Goal: Information Seeking & Learning: Learn about a topic

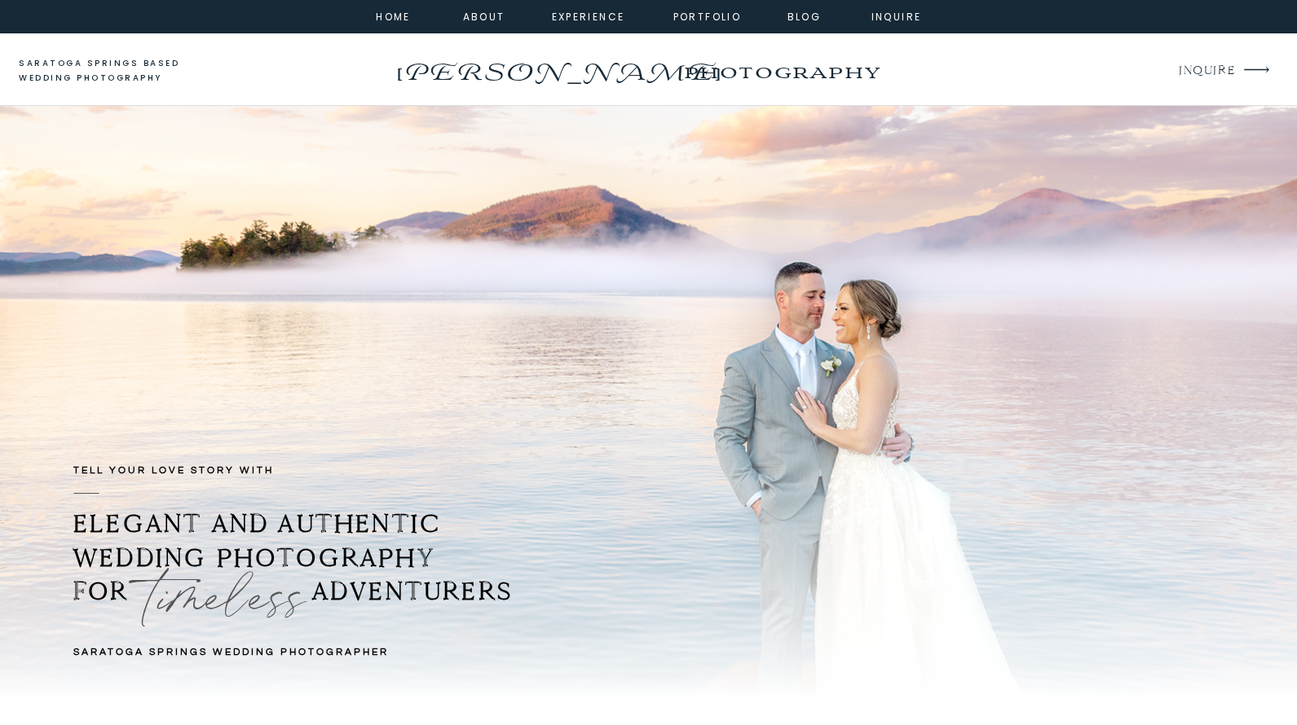
click at [797, 7] on div at bounding box center [648, 16] width 1297 height 33
click at [800, 21] on nav "Blog" at bounding box center [804, 15] width 59 height 15
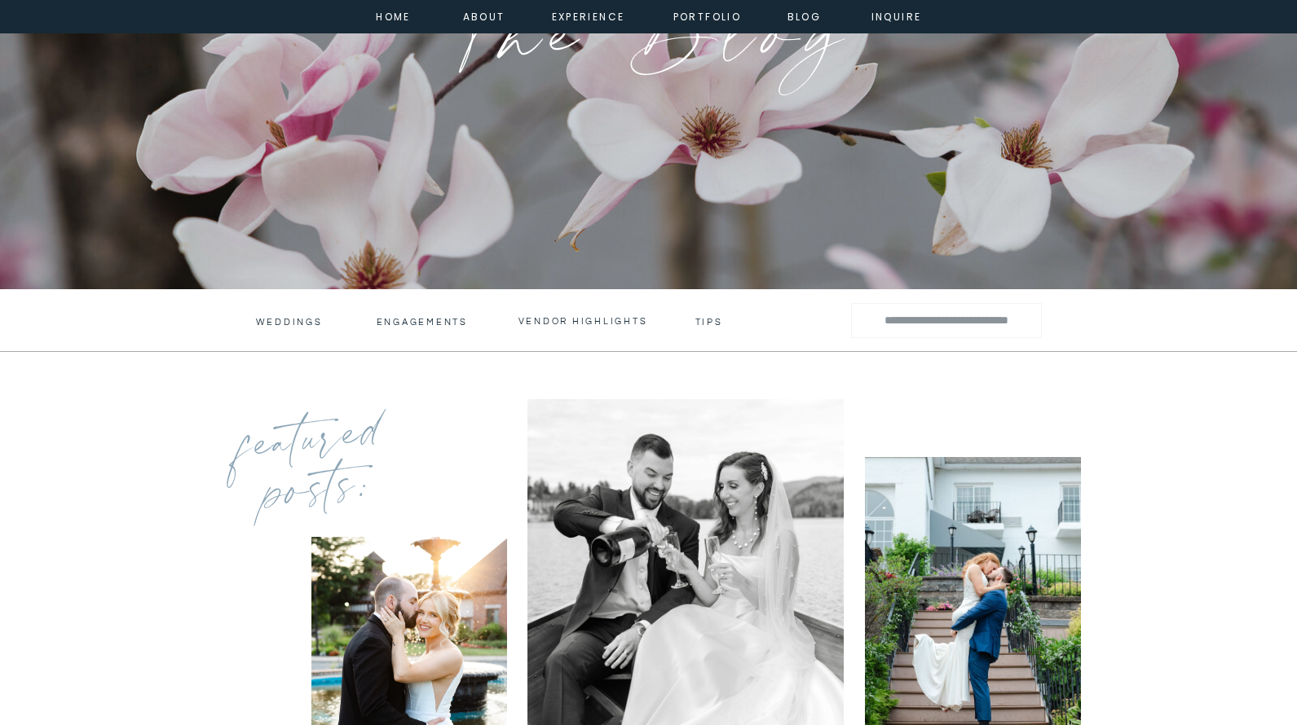
scroll to position [310, 0]
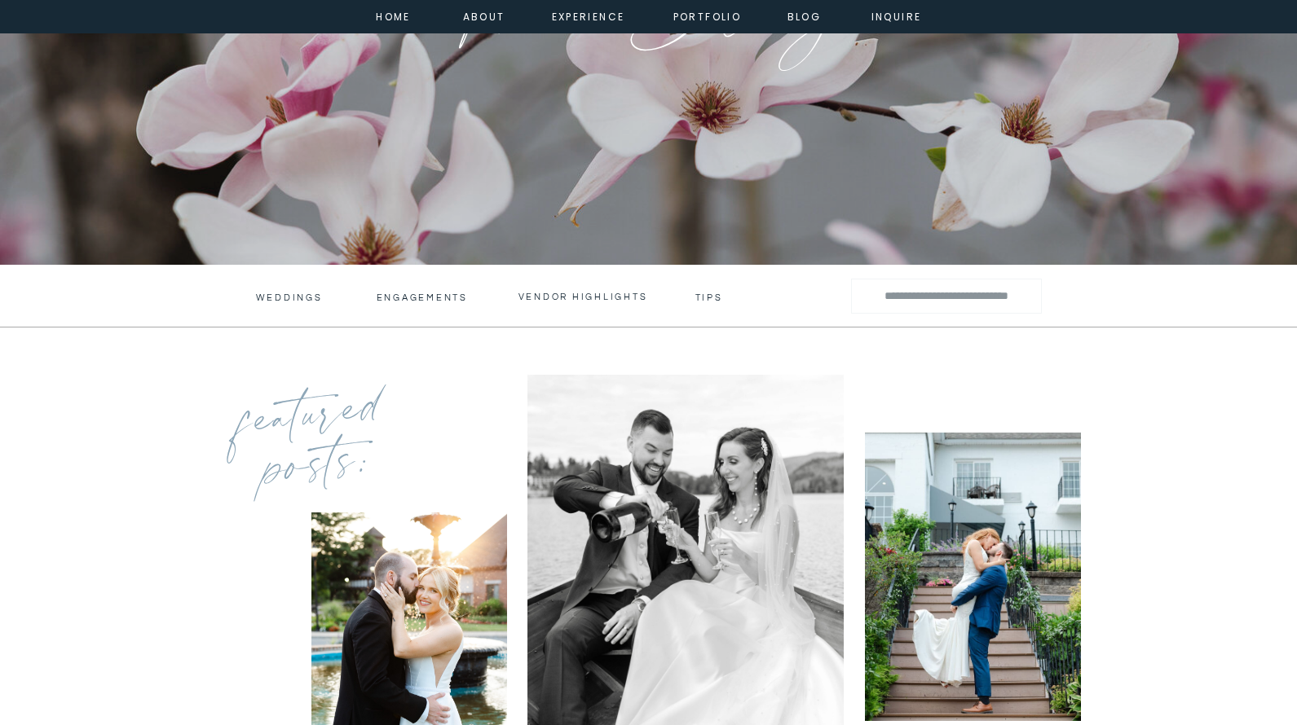
click at [933, 300] on input "Search for:" at bounding box center [946, 296] width 161 height 24
type input "**********"
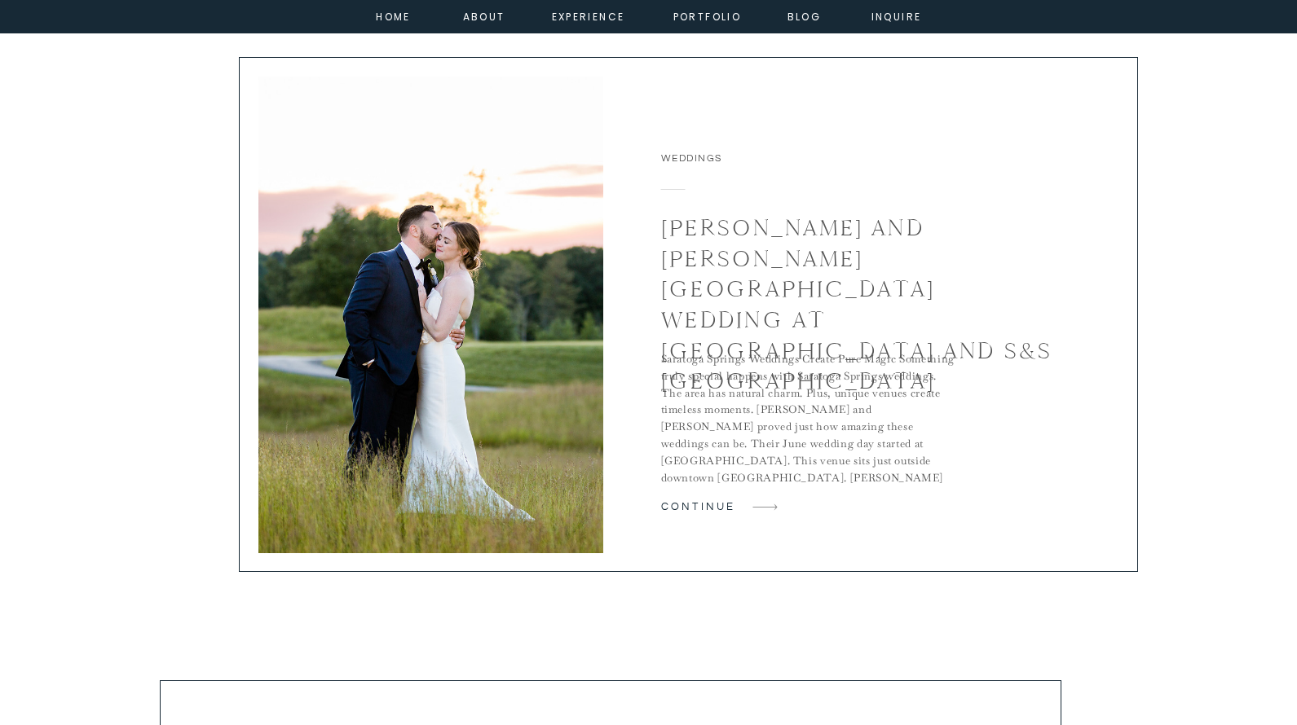
scroll to position [1133, 0]
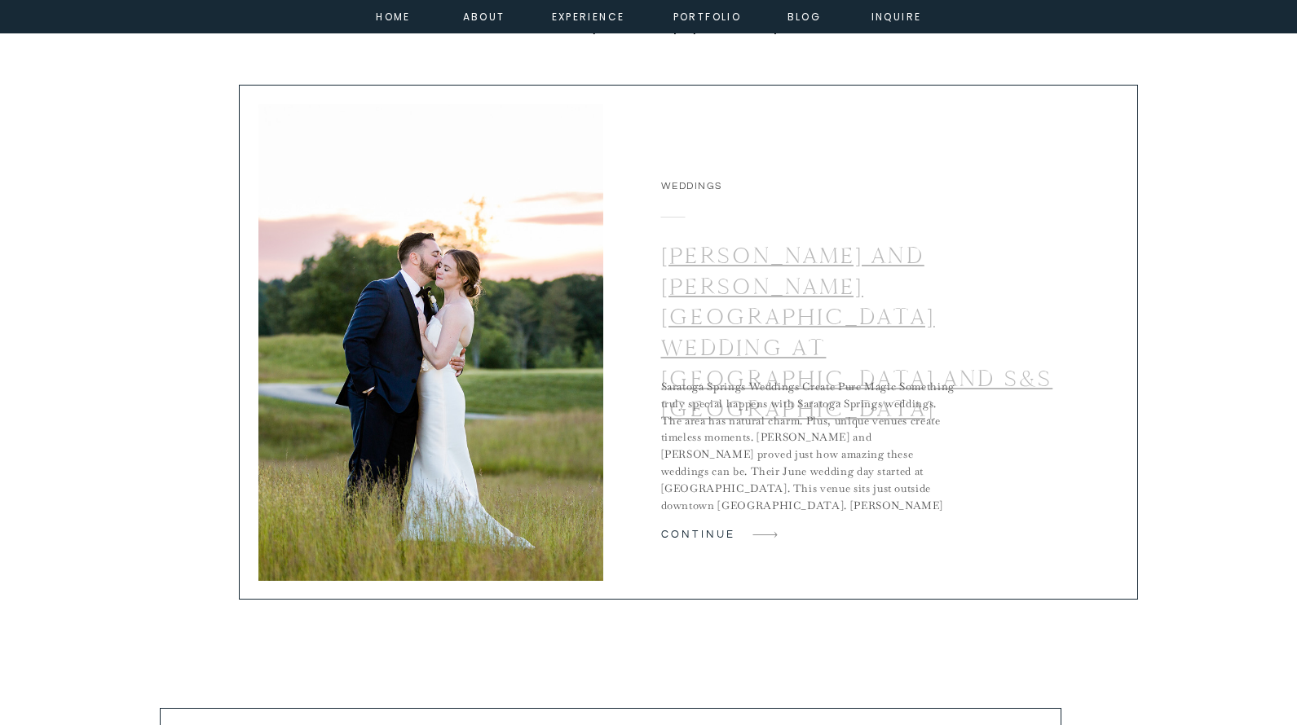
click at [793, 278] on link "[PERSON_NAME] and [PERSON_NAME] [GEOGRAPHIC_DATA] Wedding at [GEOGRAPHIC_DATA] …" at bounding box center [857, 332] width 392 height 182
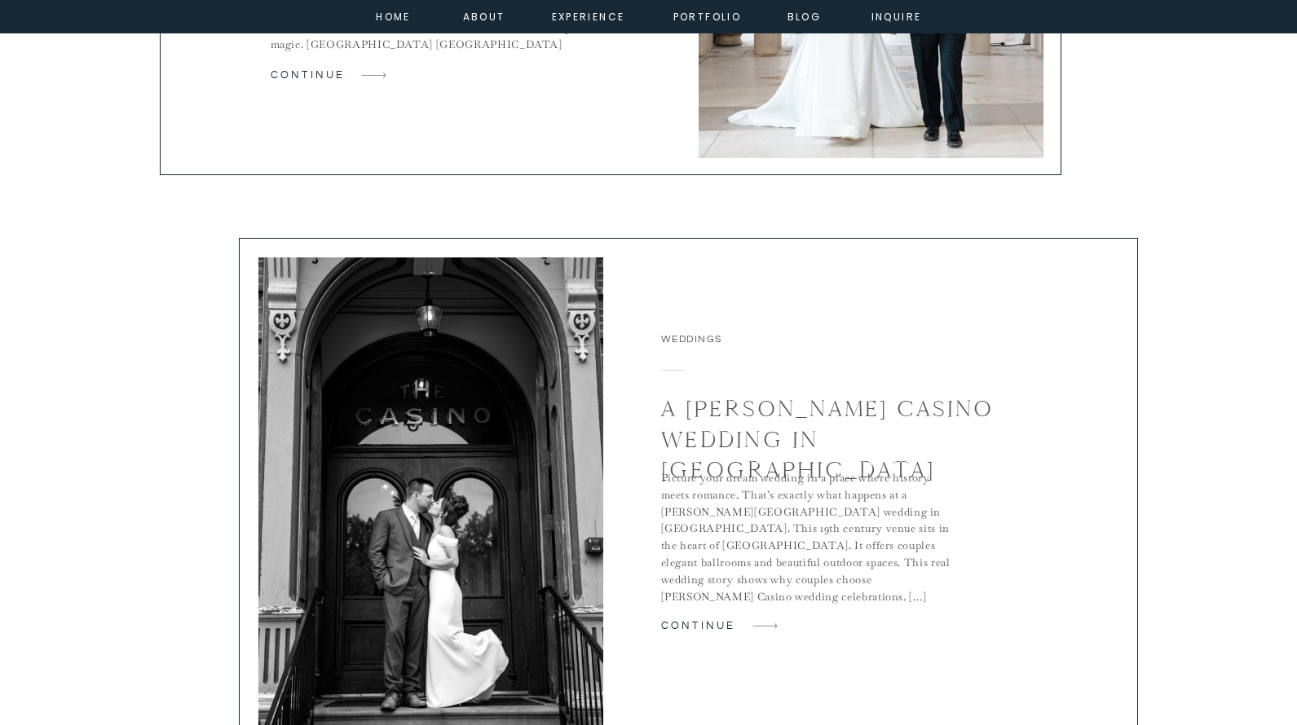
scroll to position [3334, 0]
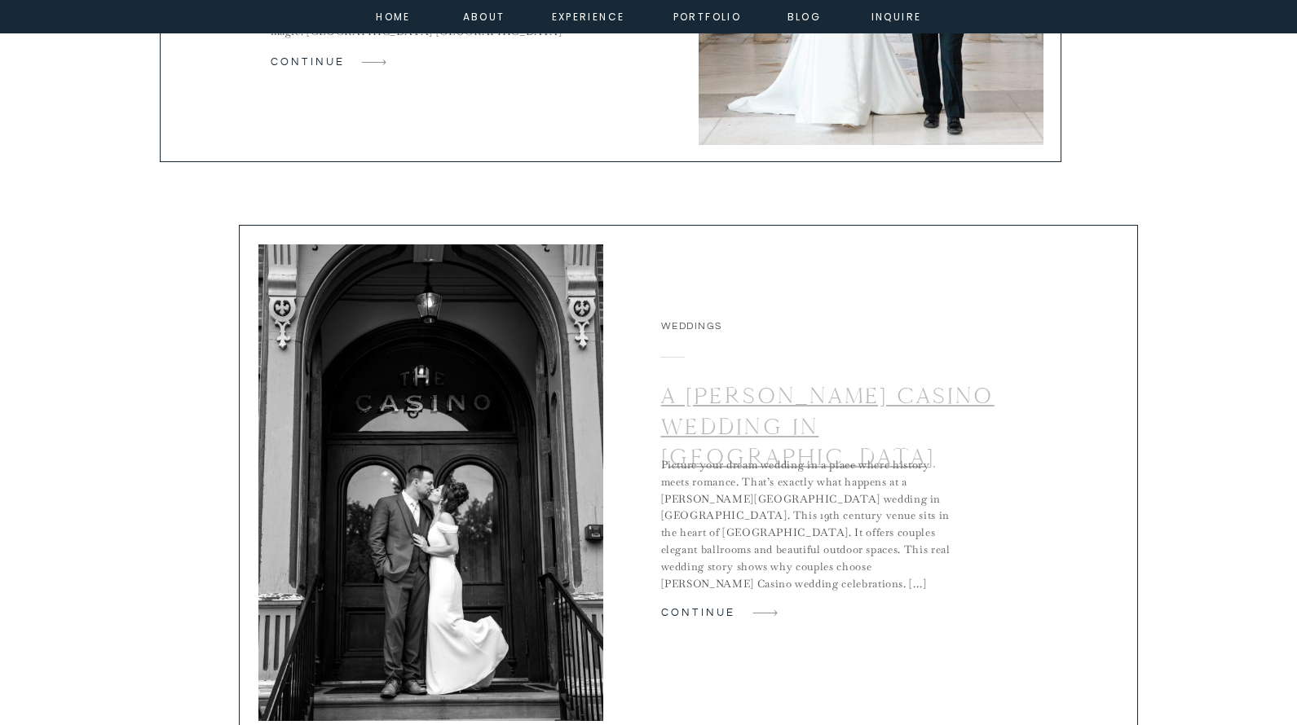
click at [787, 427] on link "A Canfield Casino Wedding in Saratoga Springs" at bounding box center [827, 426] width 333 height 90
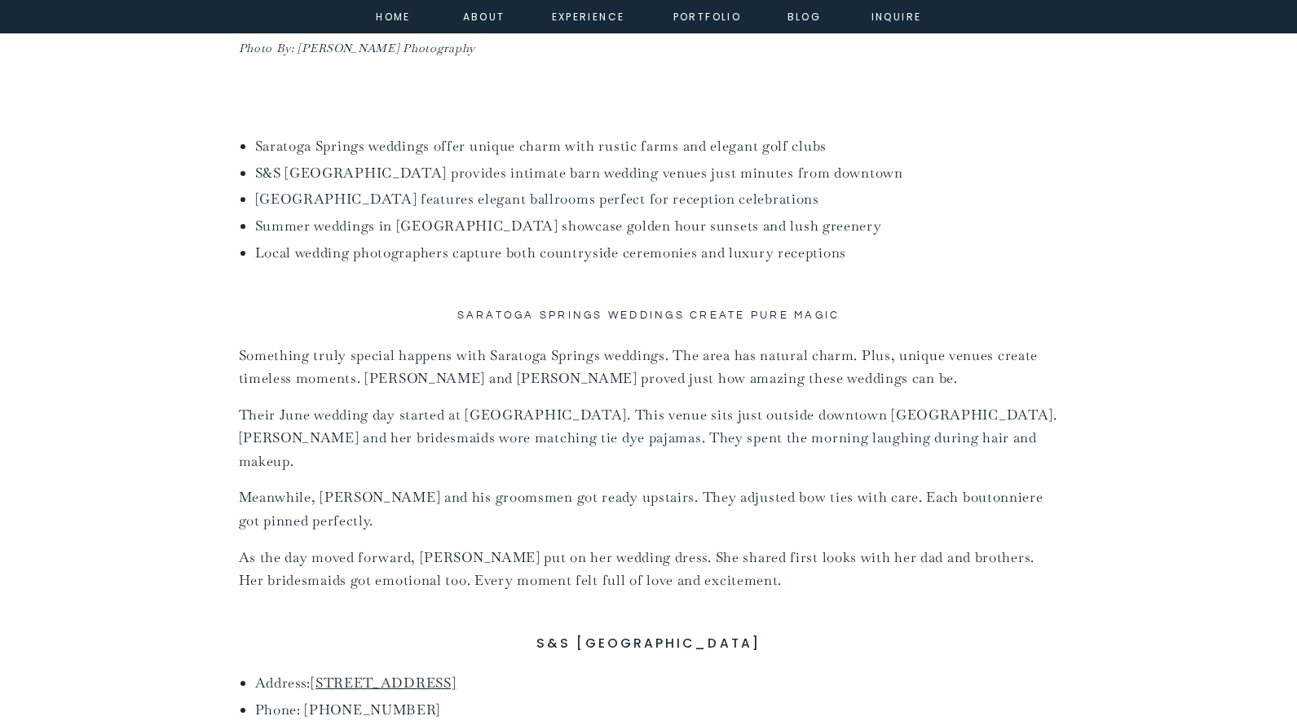
scroll to position [1025, 0]
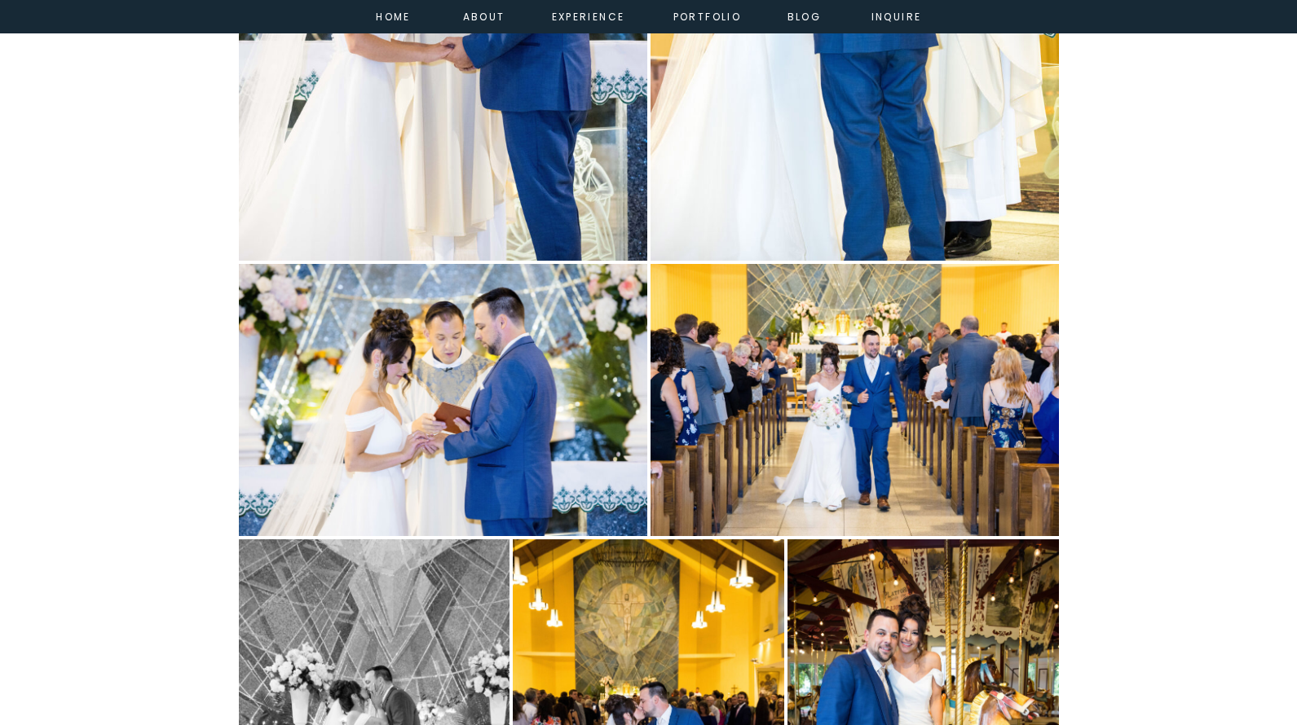
scroll to position [6447, 0]
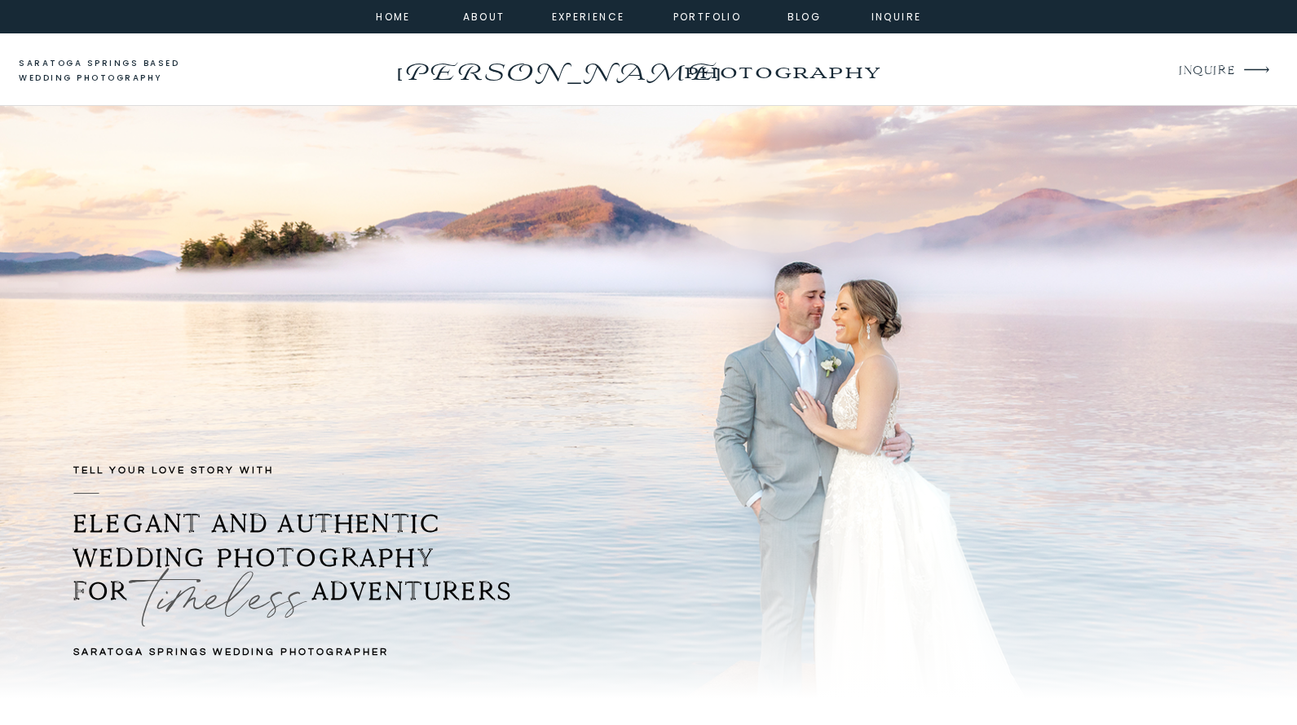
click at [807, 24] on div at bounding box center [648, 16] width 1297 height 33
click at [803, 15] on nav "Blog" at bounding box center [804, 15] width 59 height 15
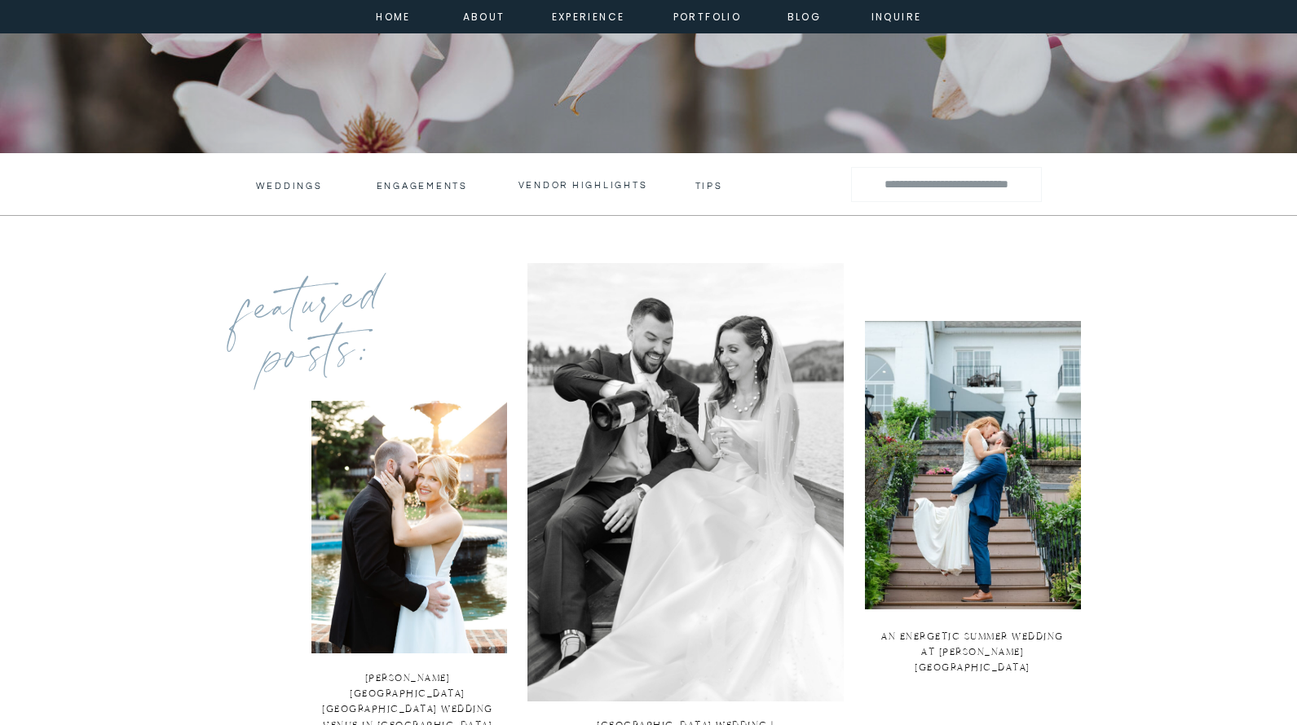
scroll to position [424, 0]
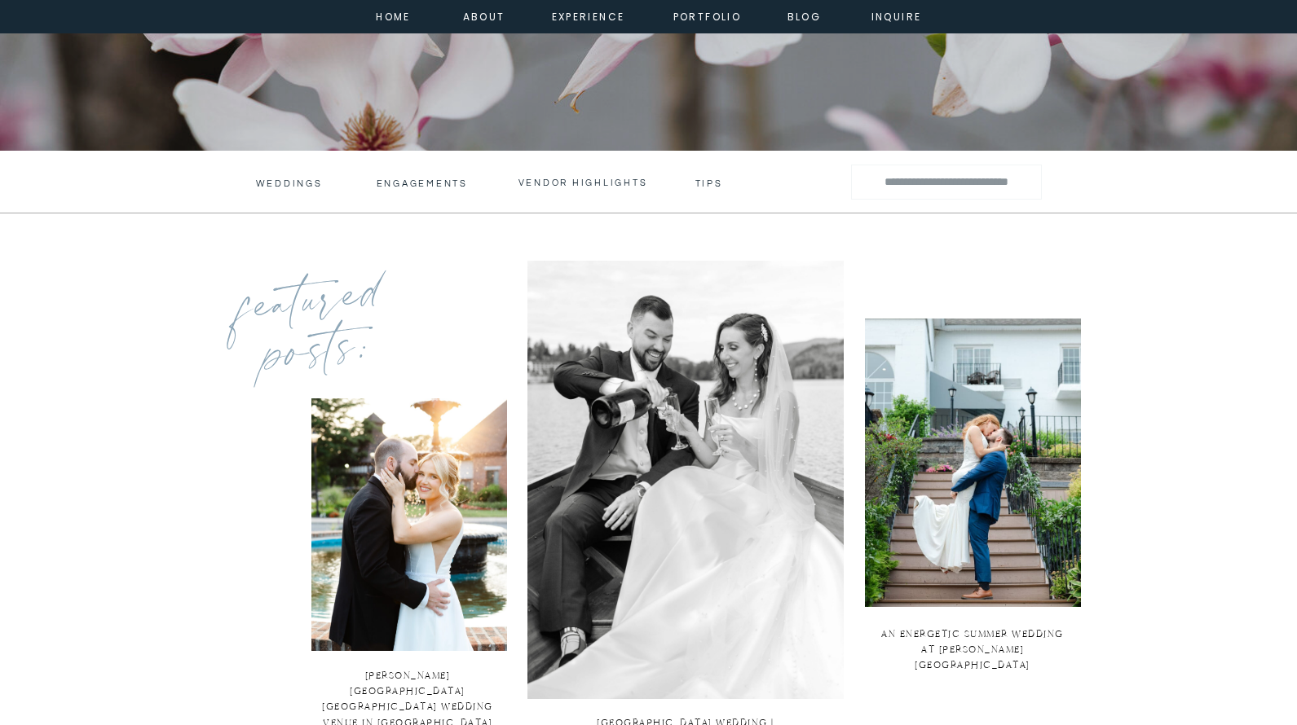
click at [916, 187] on input "Search for:" at bounding box center [946, 182] width 161 height 24
type input "********"
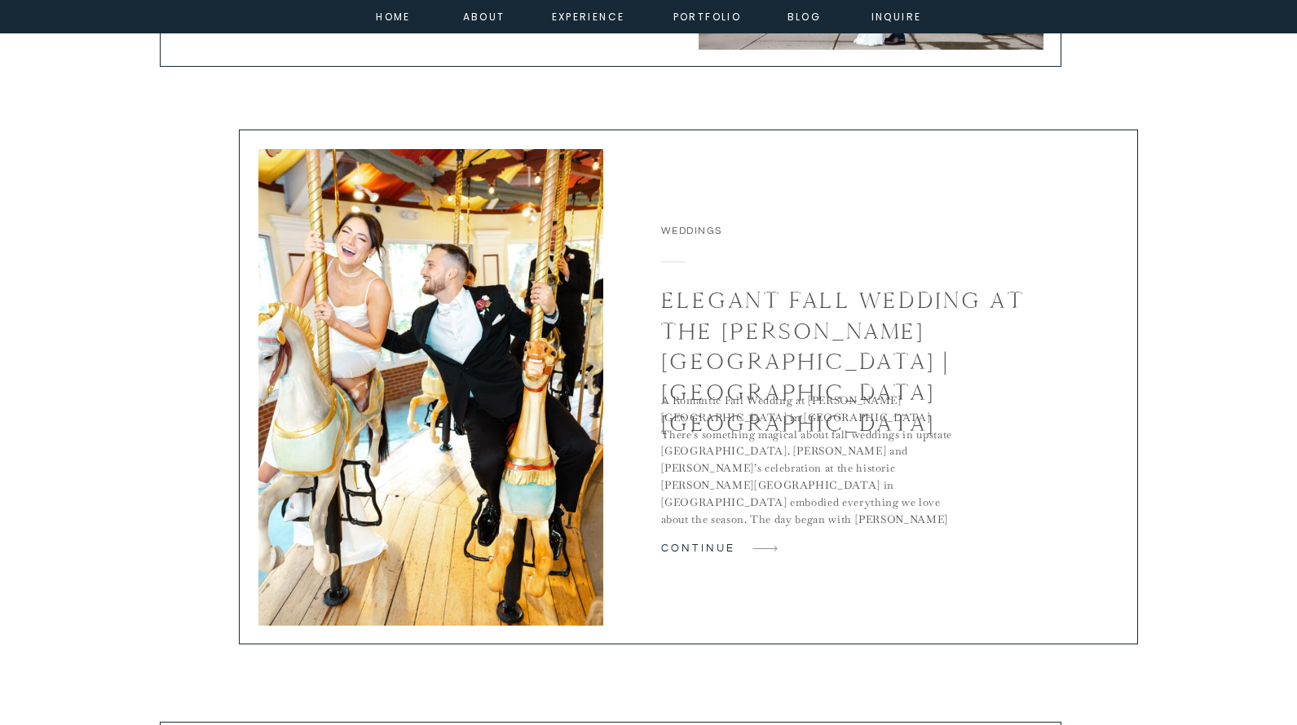
scroll to position [3506, 0]
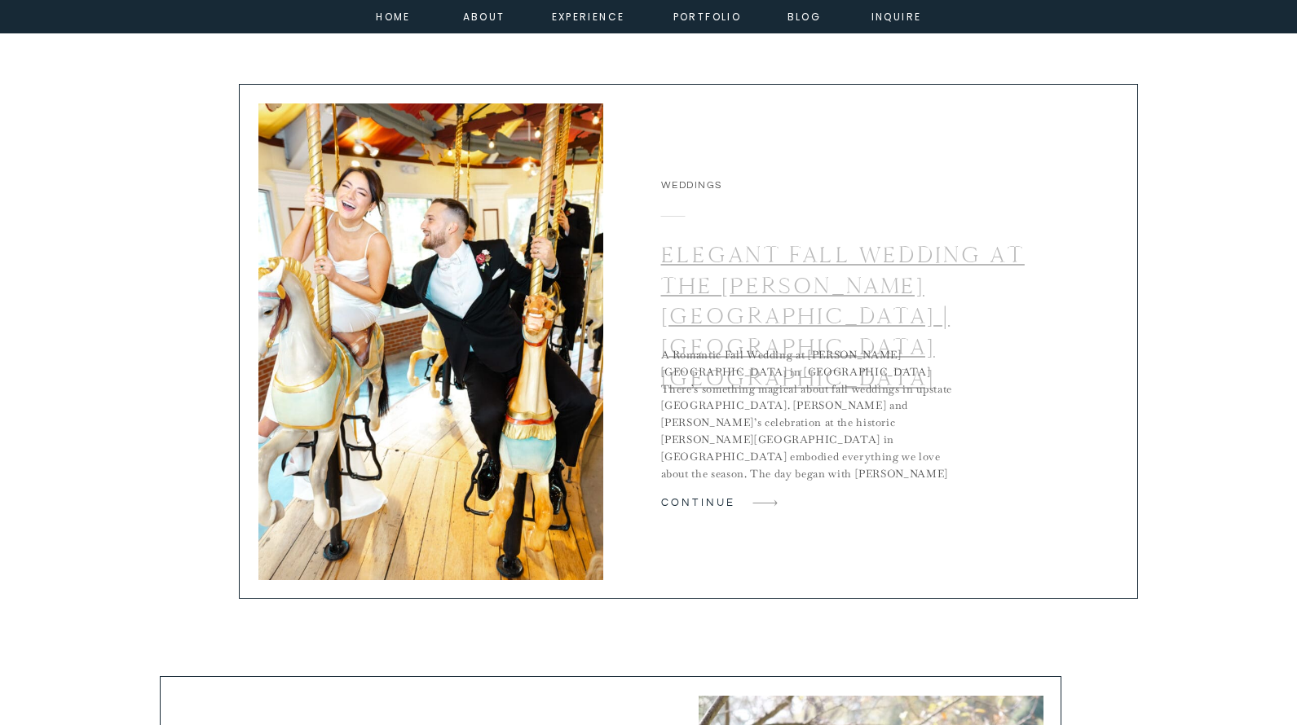
click at [754, 255] on link "Elegant Fall Wedding at the Canfield Casino | Saratoga Springs NY" at bounding box center [843, 316] width 364 height 152
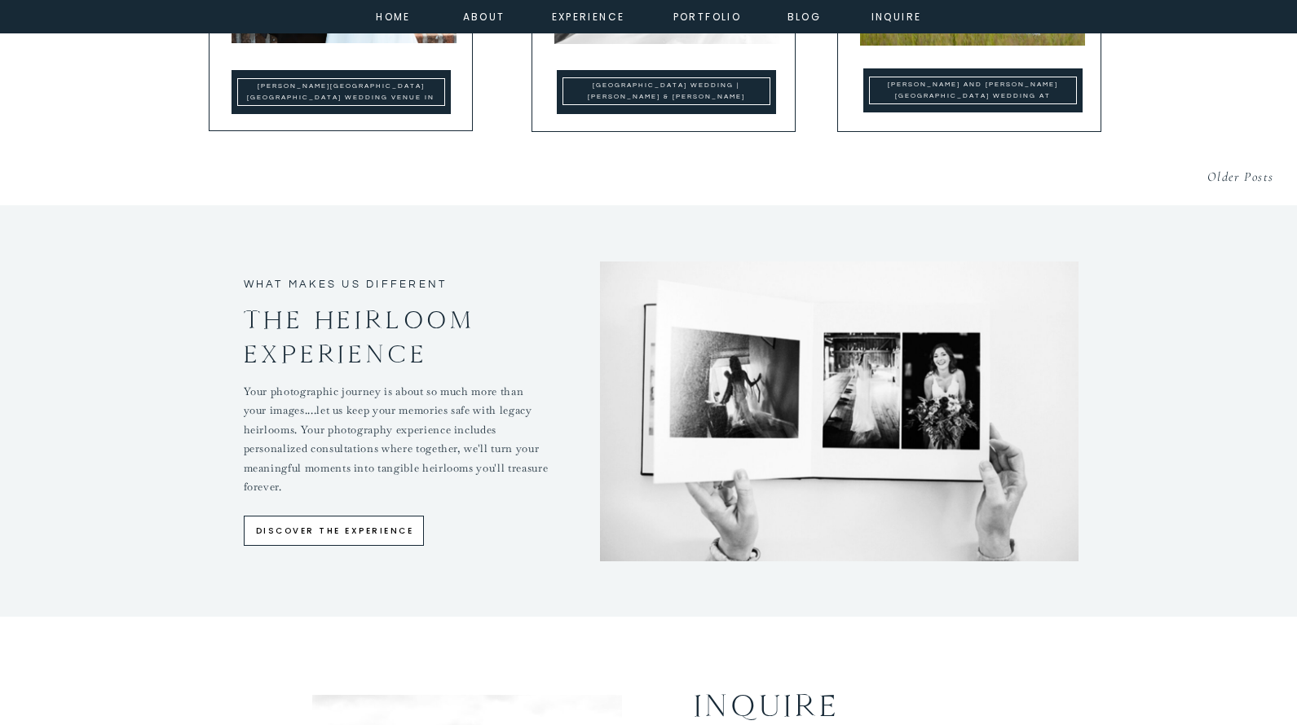
scroll to position [5077, 0]
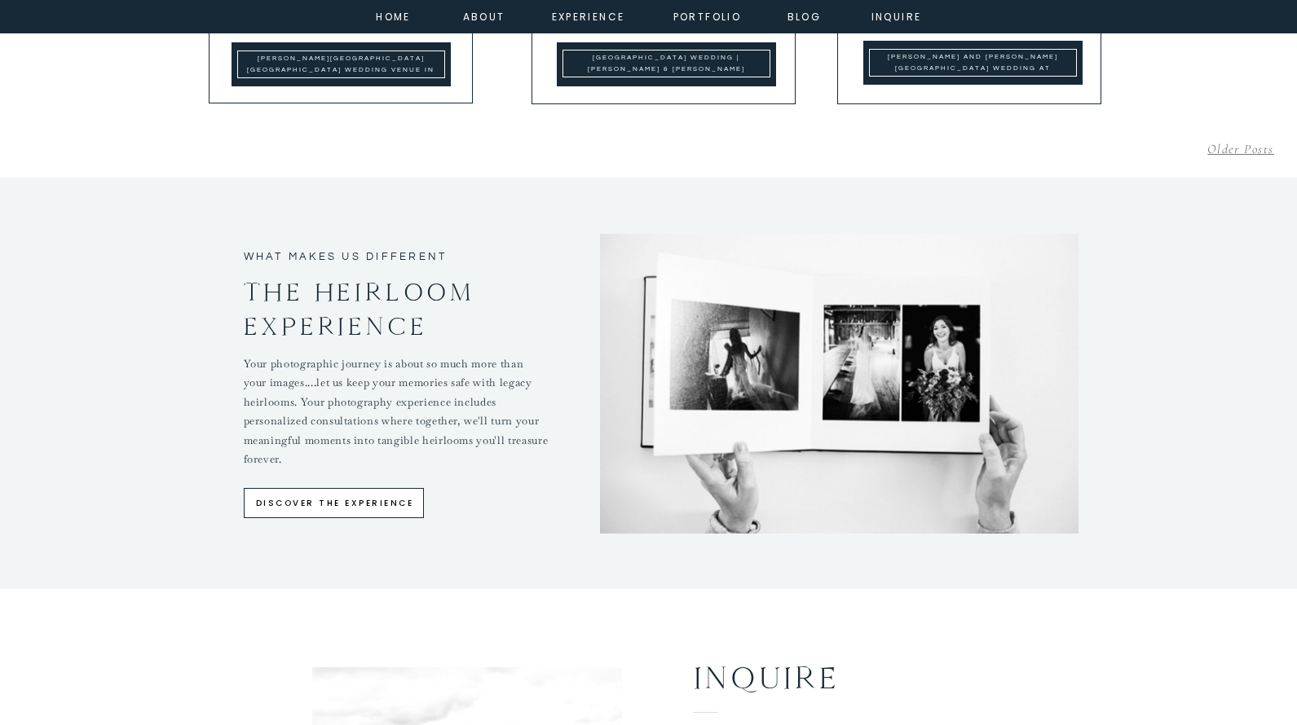
click at [1217, 150] on link "Older Posts" at bounding box center [1240, 149] width 67 height 16
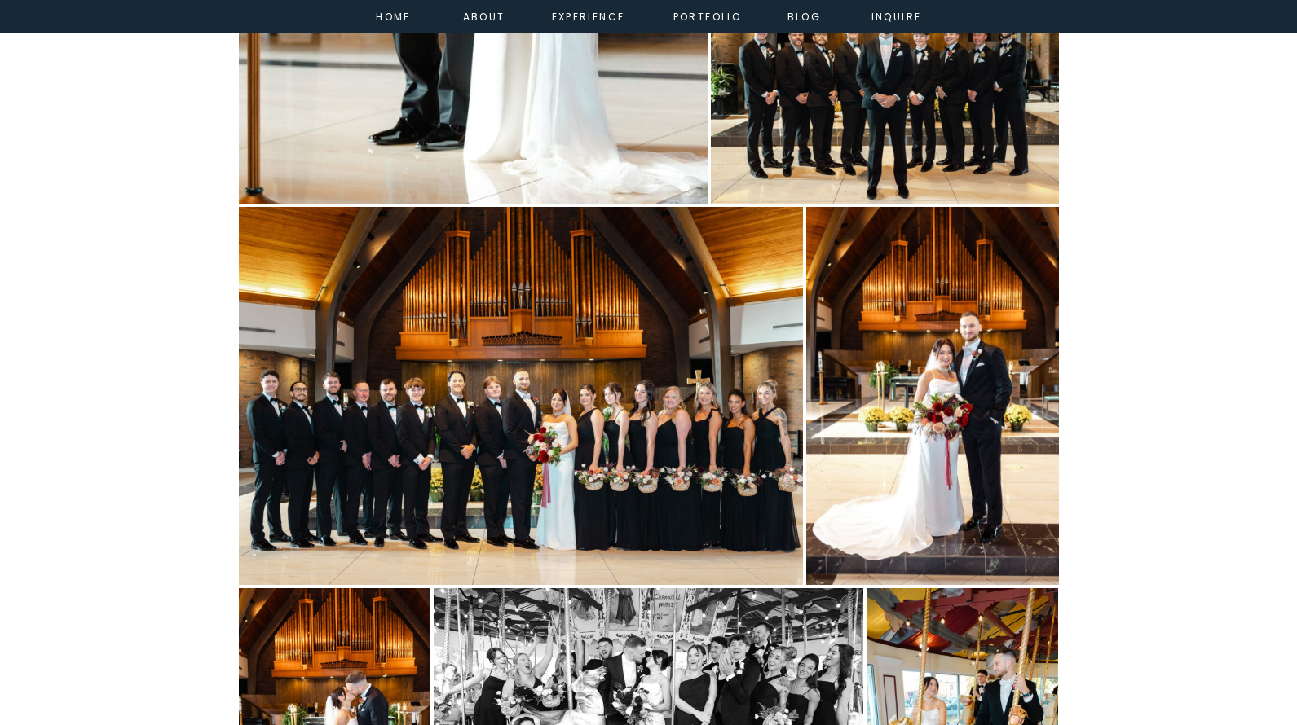
scroll to position [6675, 0]
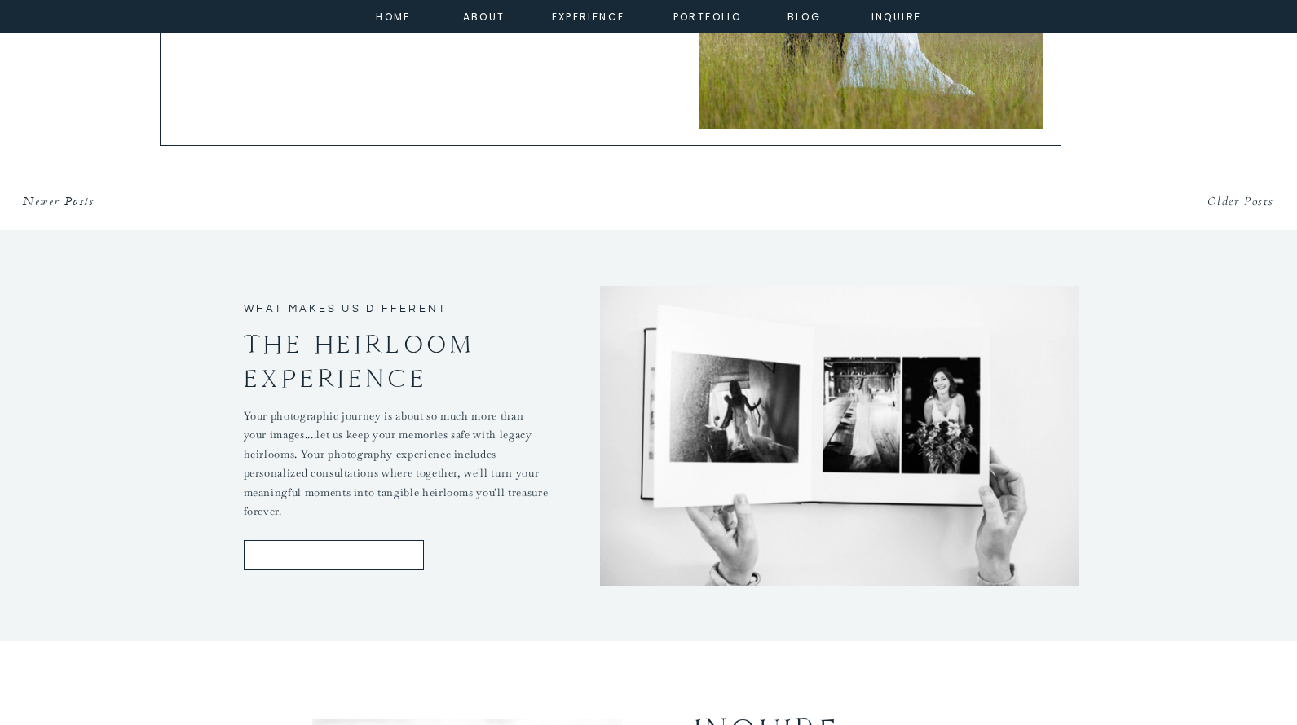
scroll to position [3937, 0]
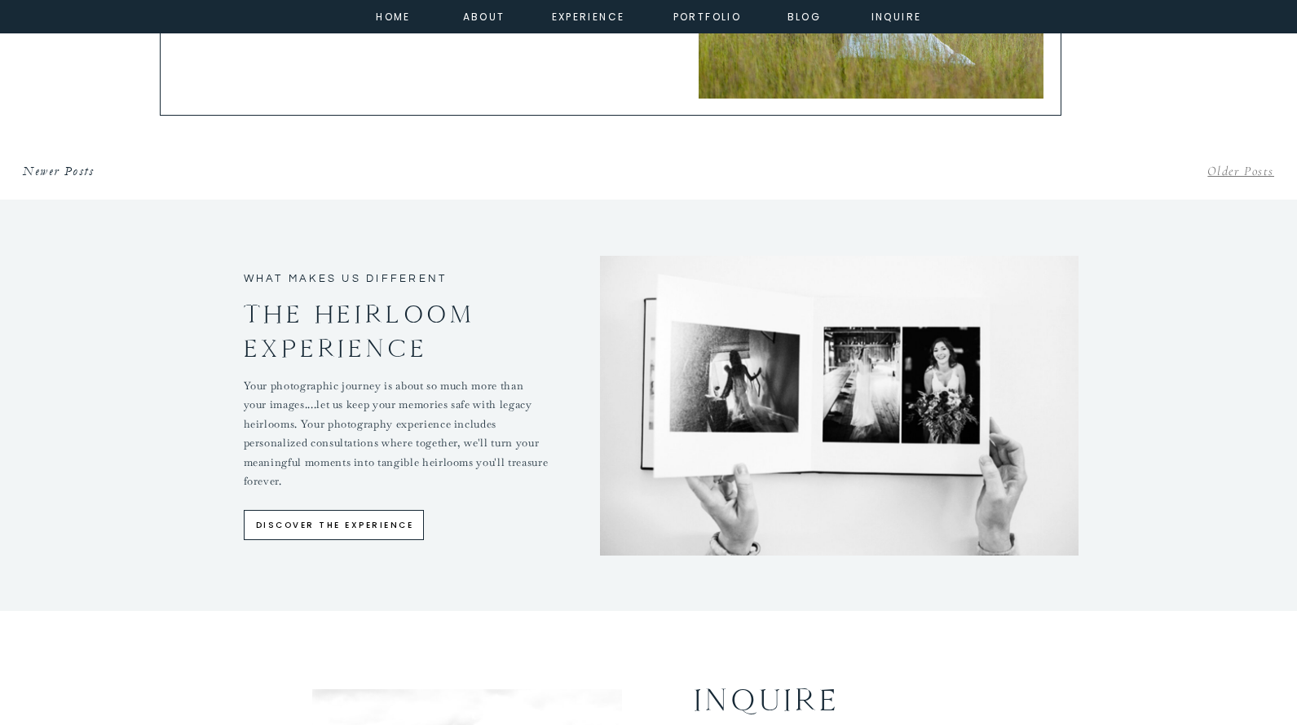
click at [1212, 170] on link "Older Posts" at bounding box center [1240, 171] width 67 height 16
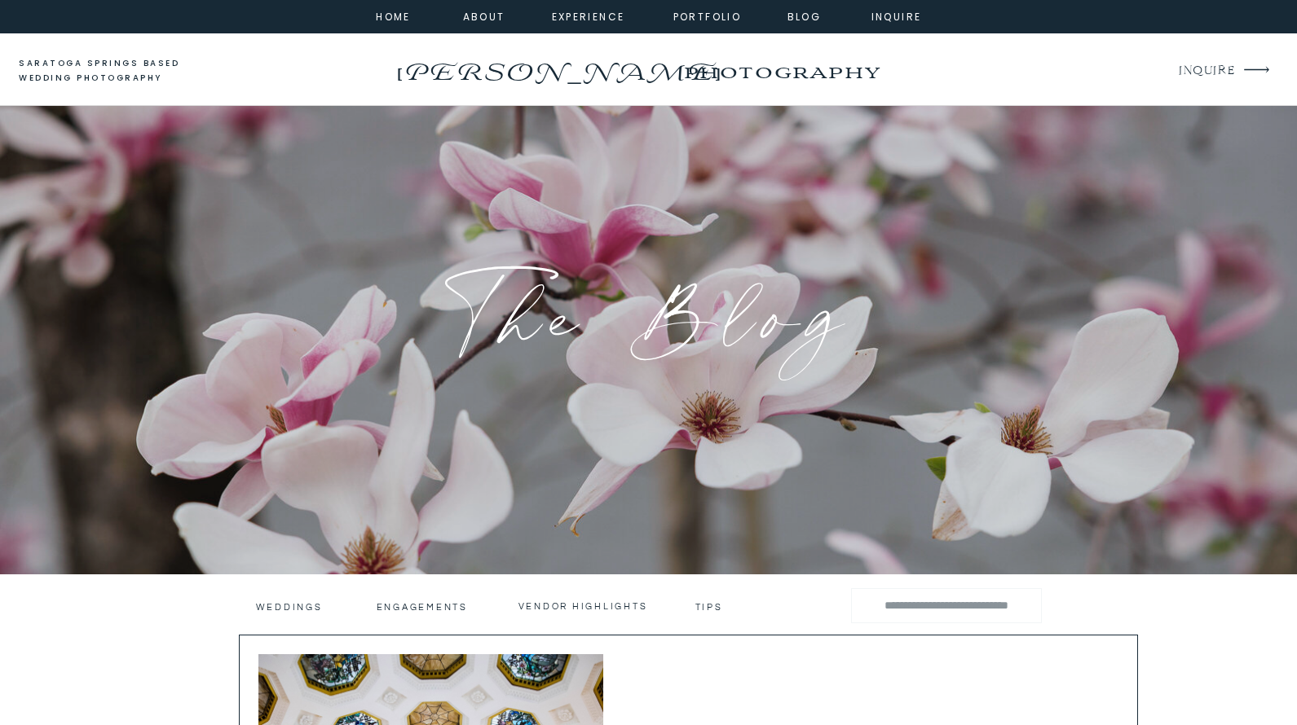
click at [923, 614] on input "Search for:" at bounding box center [946, 606] width 161 height 24
type input "*******"
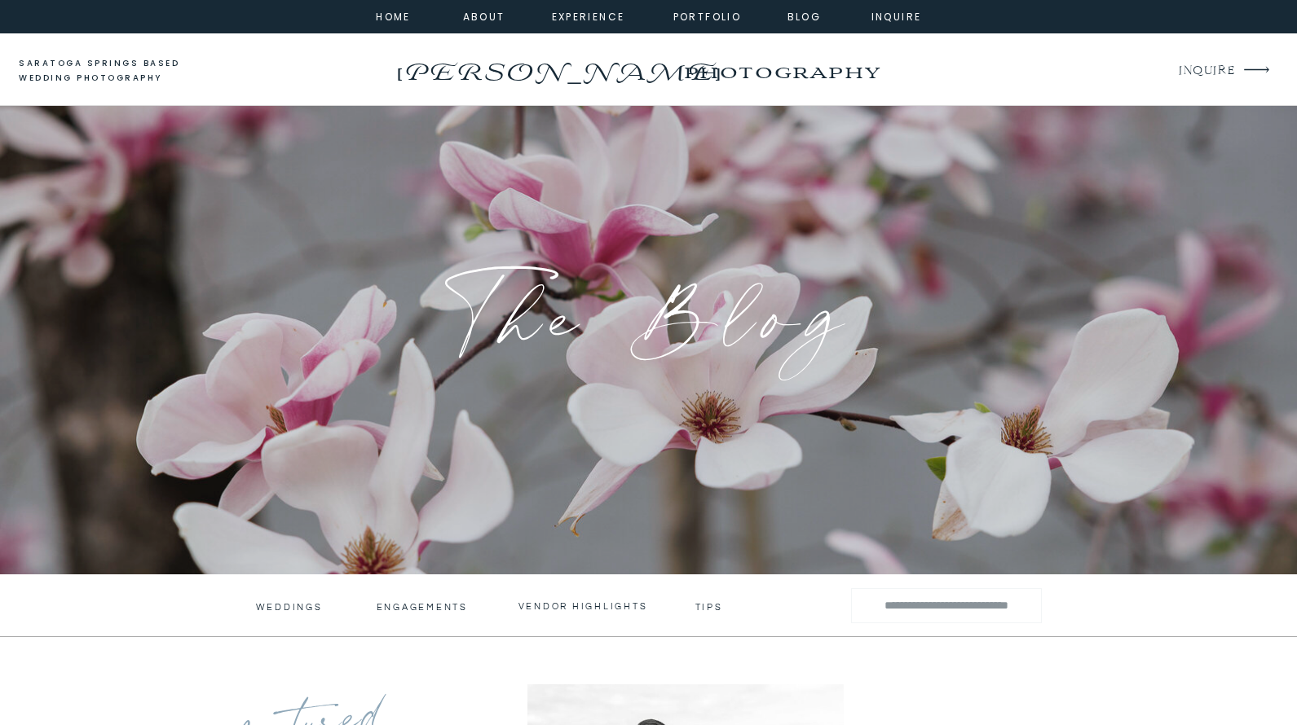
click at [392, 25] on div at bounding box center [648, 16] width 1297 height 33
click at [392, 20] on nav "home" at bounding box center [394, 15] width 44 height 15
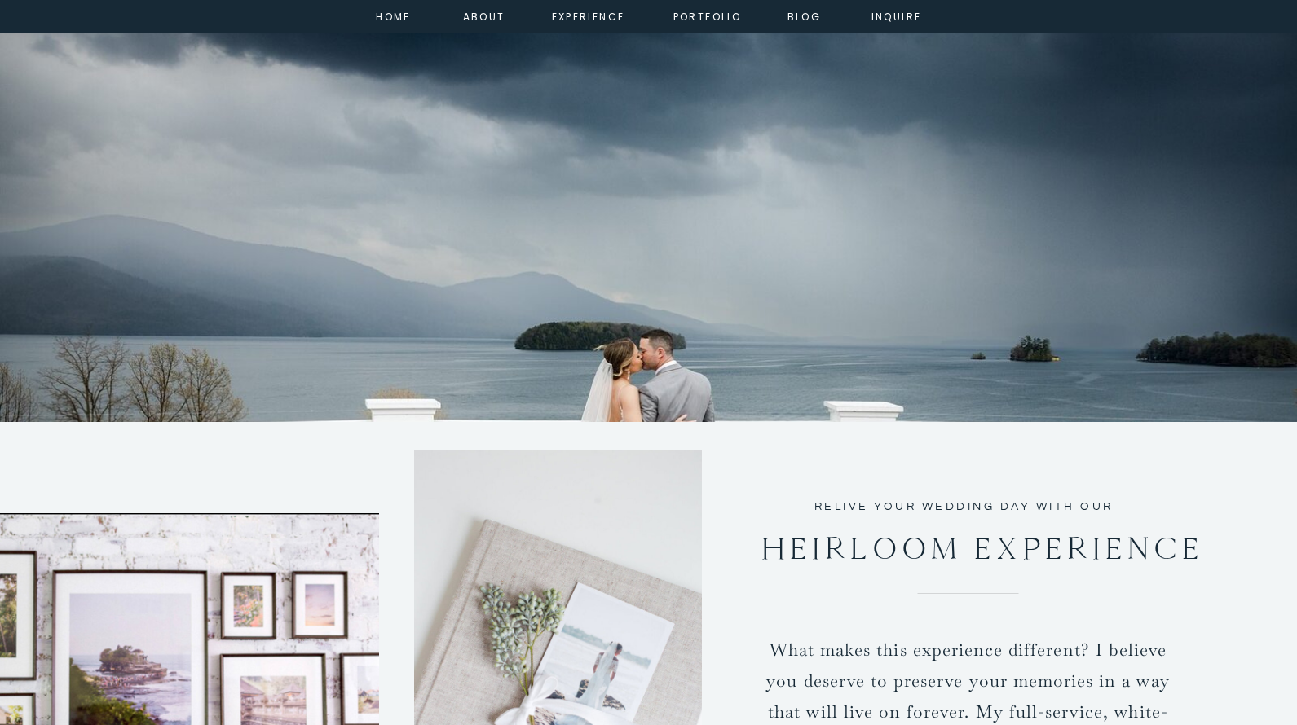
scroll to position [2369, 0]
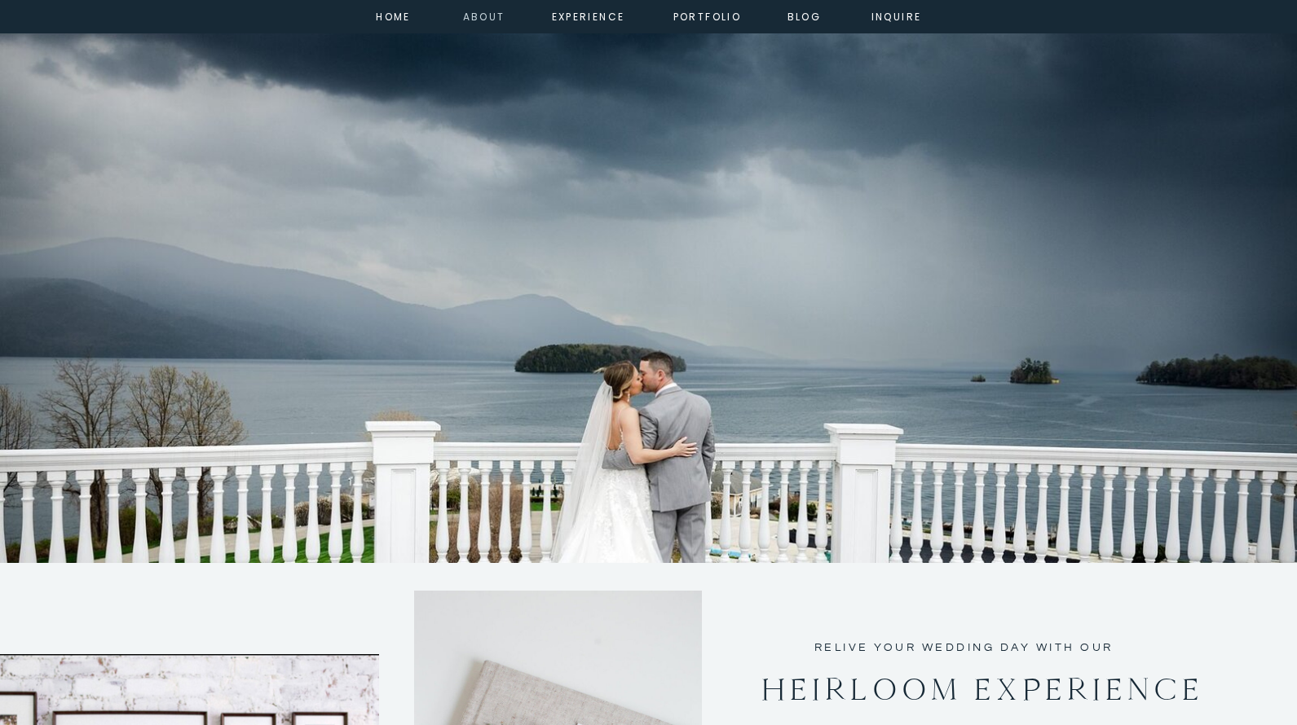
click at [487, 19] on nav "about" at bounding box center [481, 15] width 37 height 15
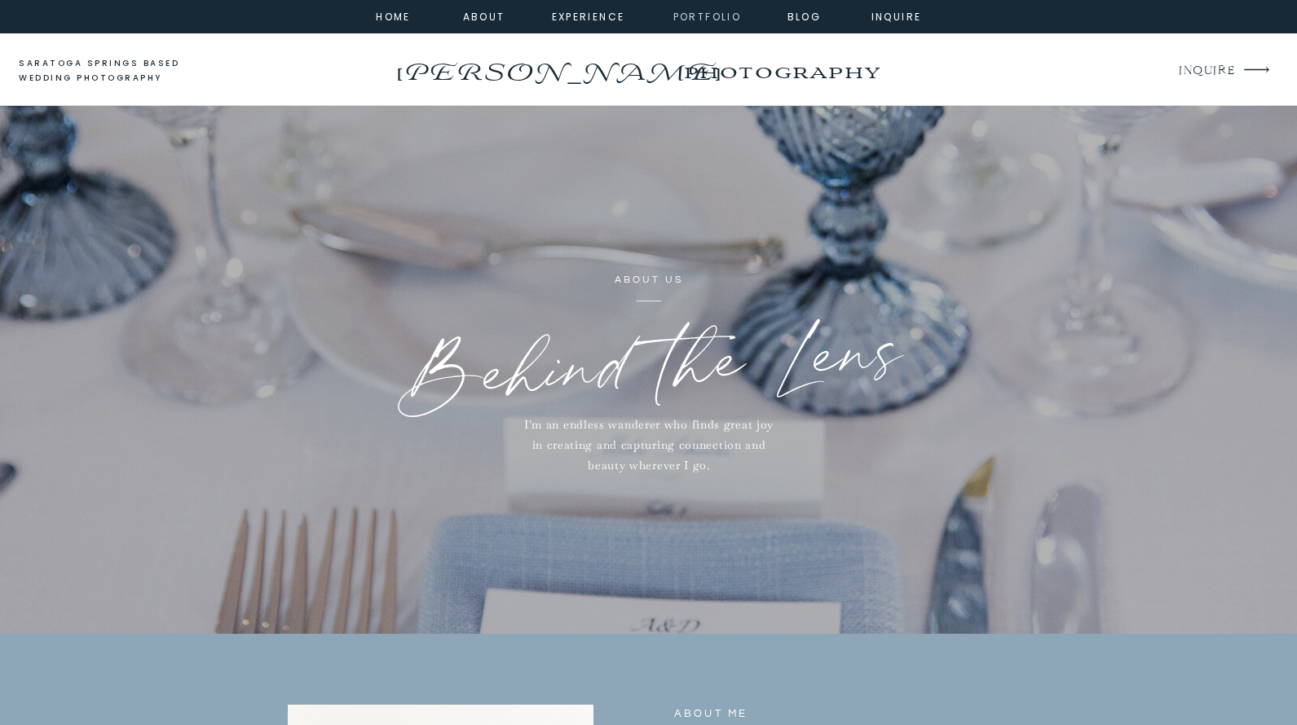
click at [710, 20] on nav "portfolio" at bounding box center [707, 15] width 70 height 15
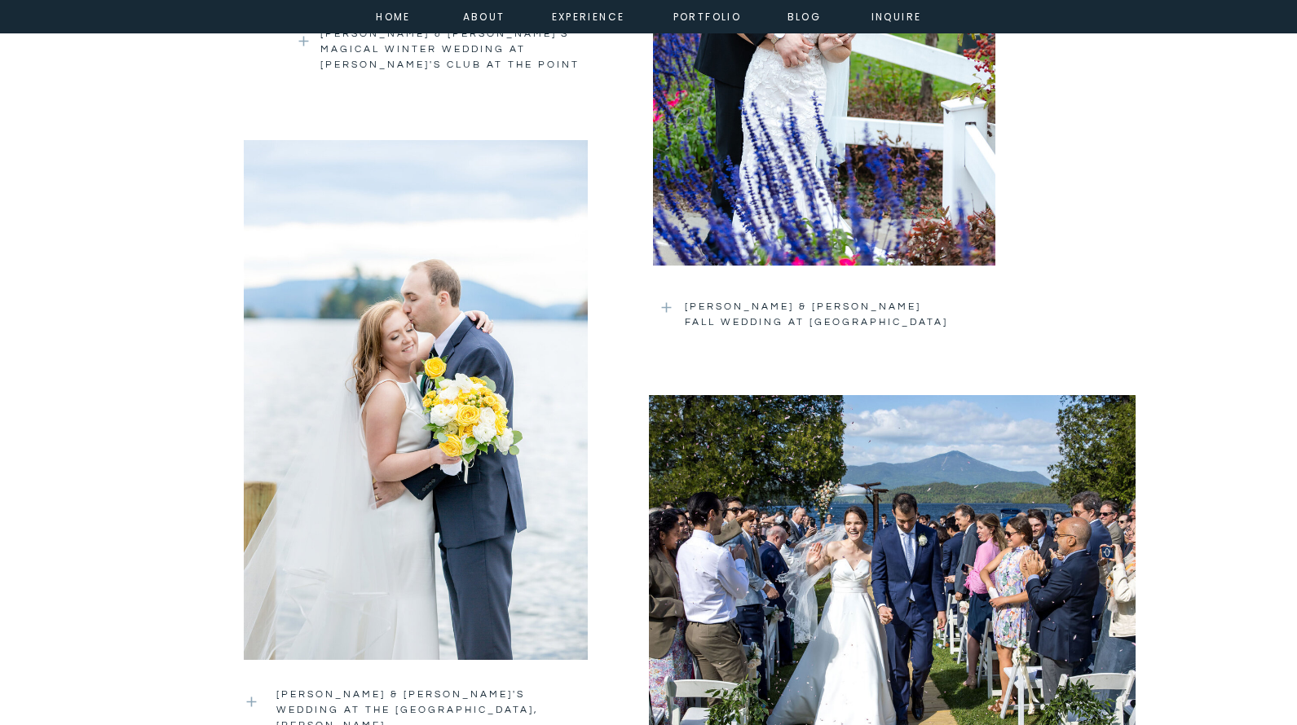
scroll to position [2054, 0]
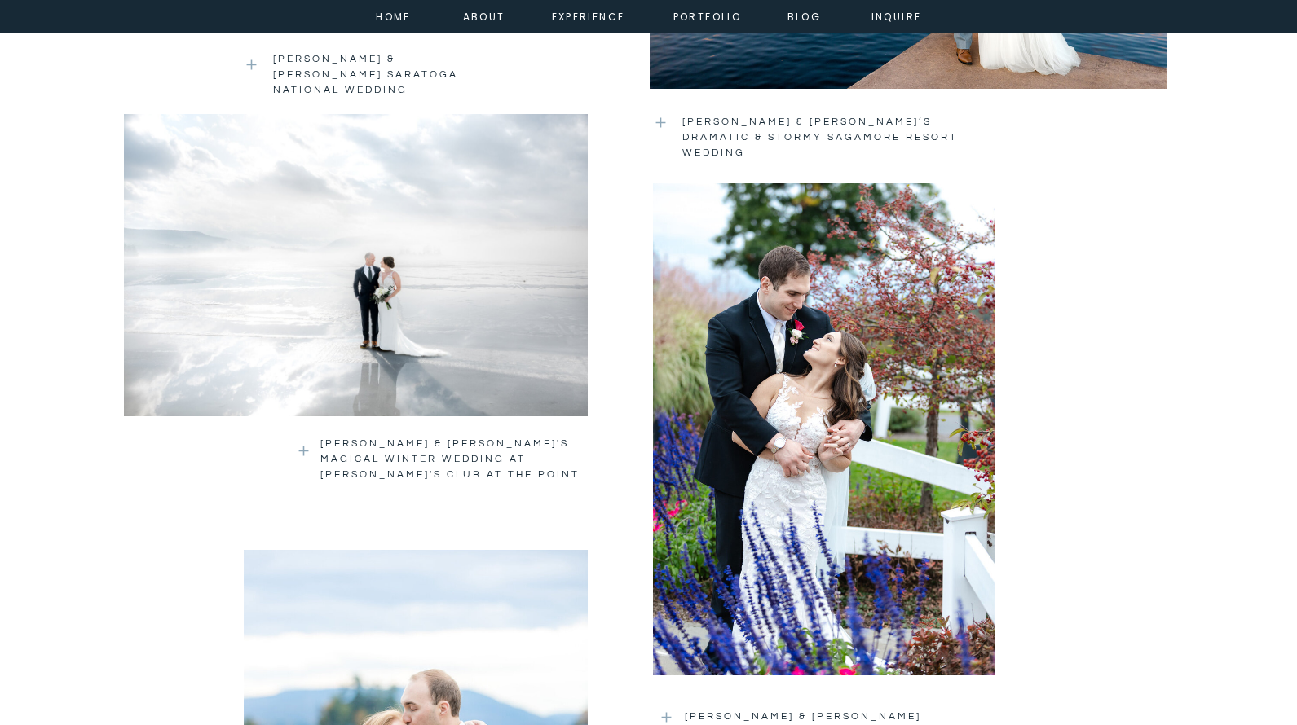
click at [803, 397] on div at bounding box center [824, 429] width 342 height 492
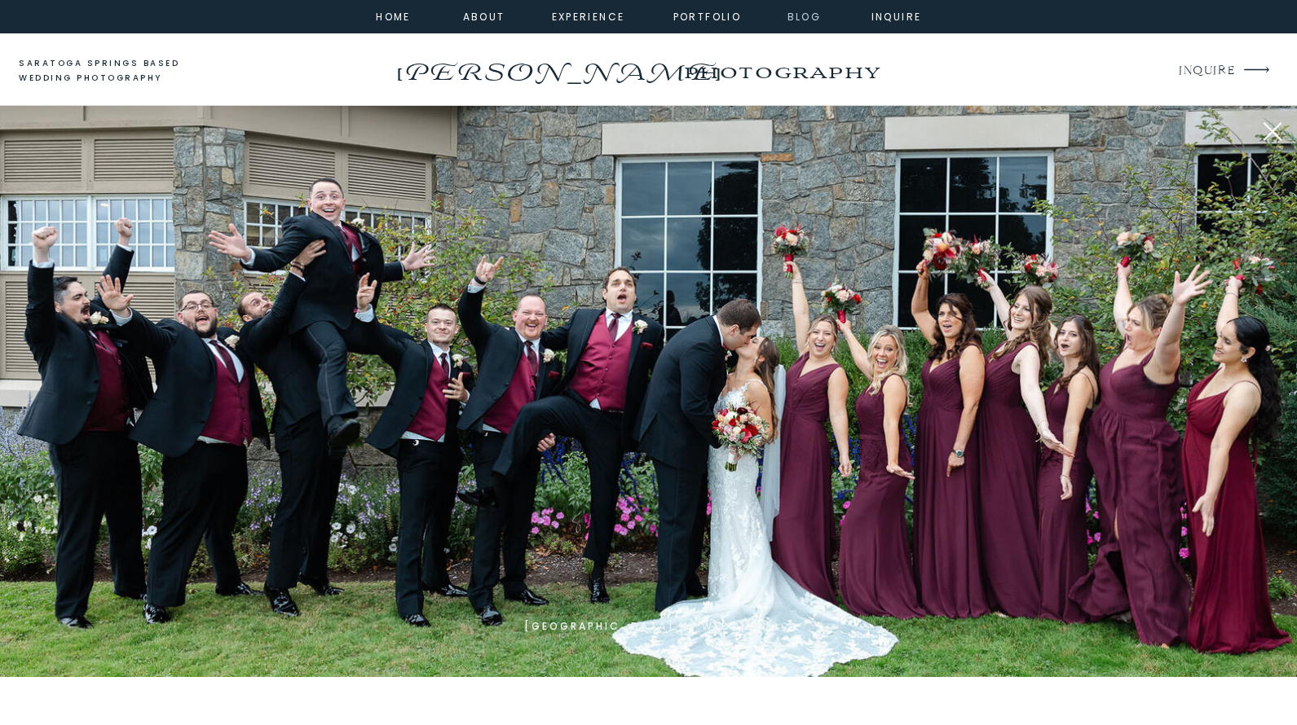
click at [805, 17] on nav "Blog" at bounding box center [804, 15] width 59 height 15
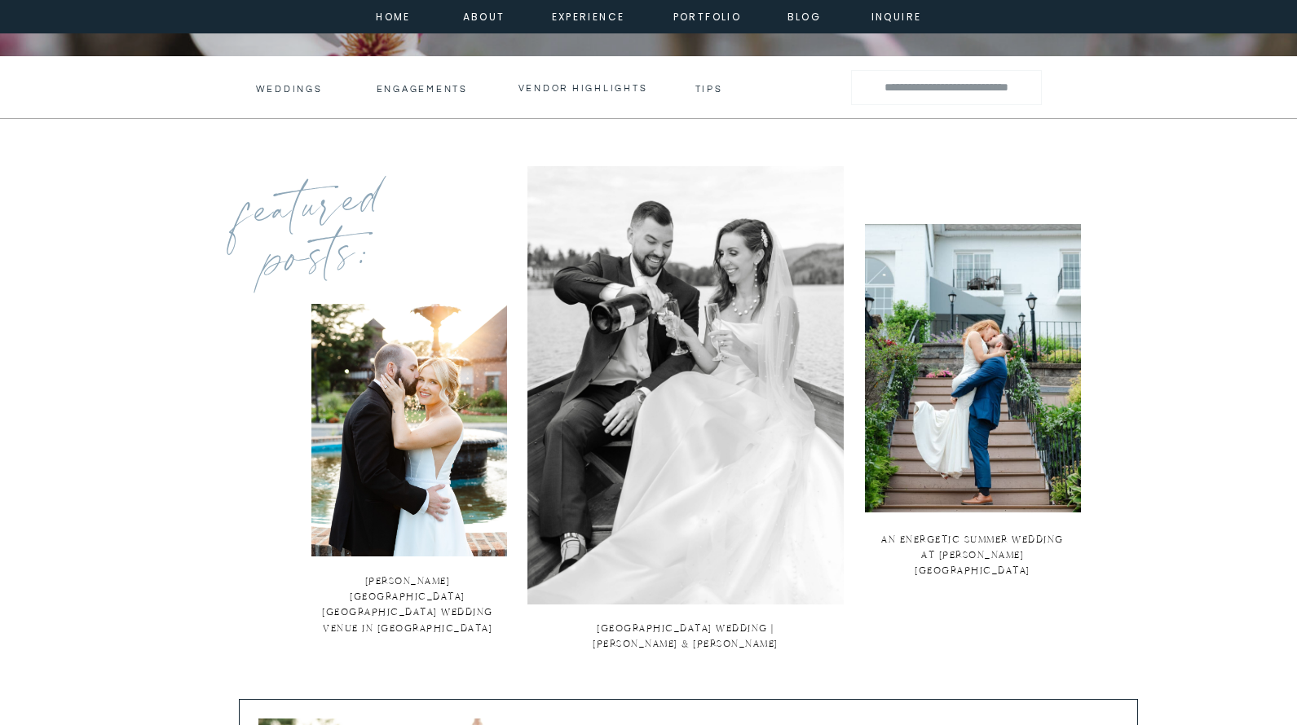
scroll to position [530, 0]
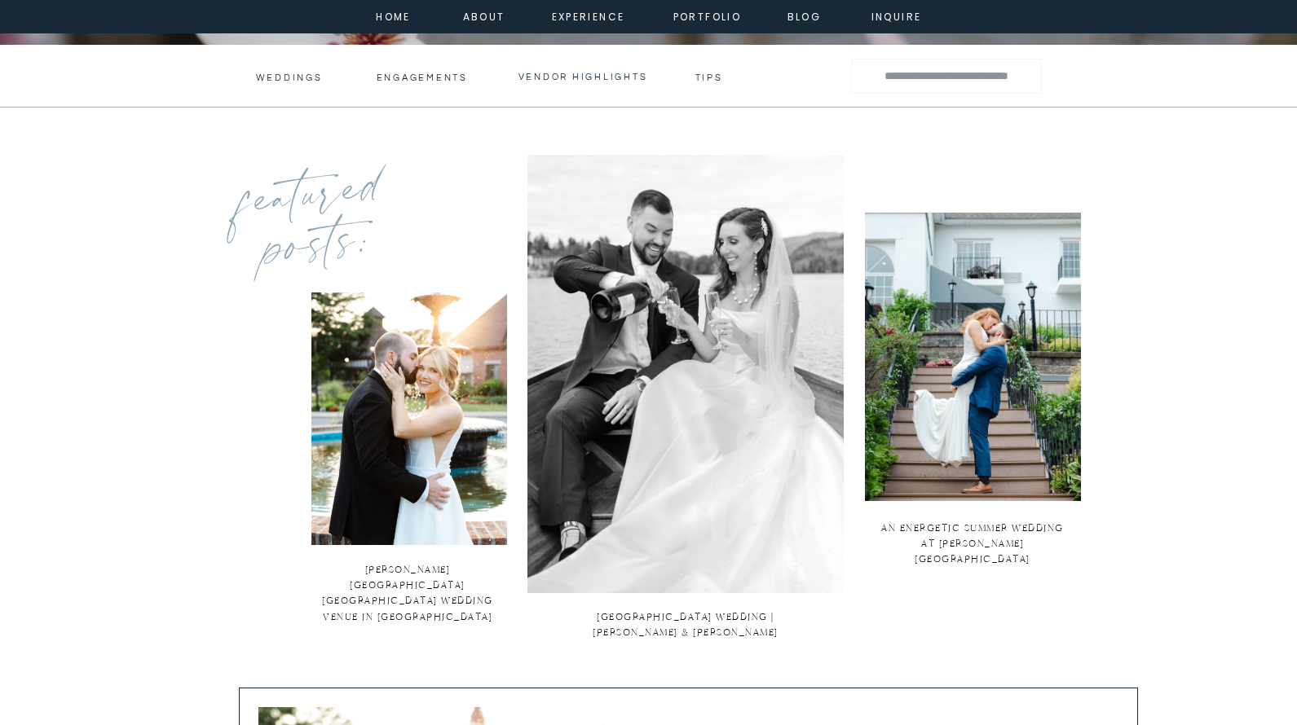
click at [308, 76] on h3 "Weddings" at bounding box center [288, 77] width 64 height 11
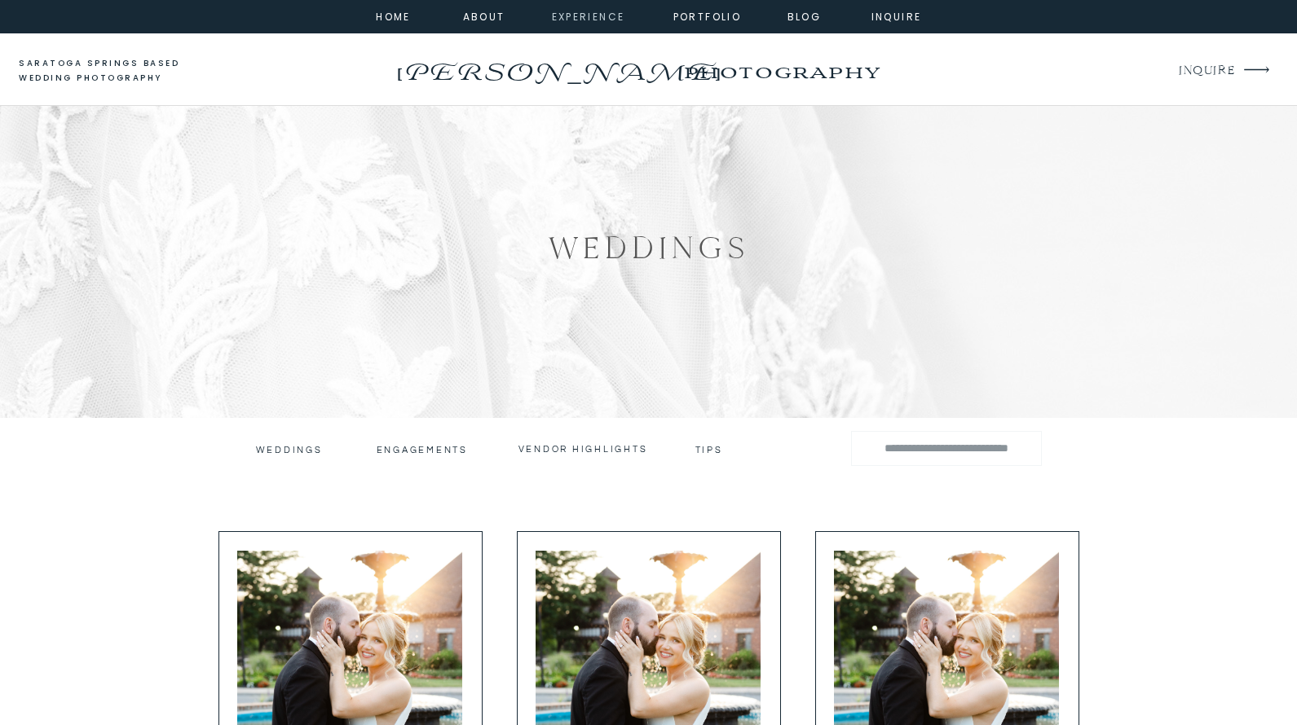
click at [582, 17] on nav "experience" at bounding box center [585, 15] width 66 height 15
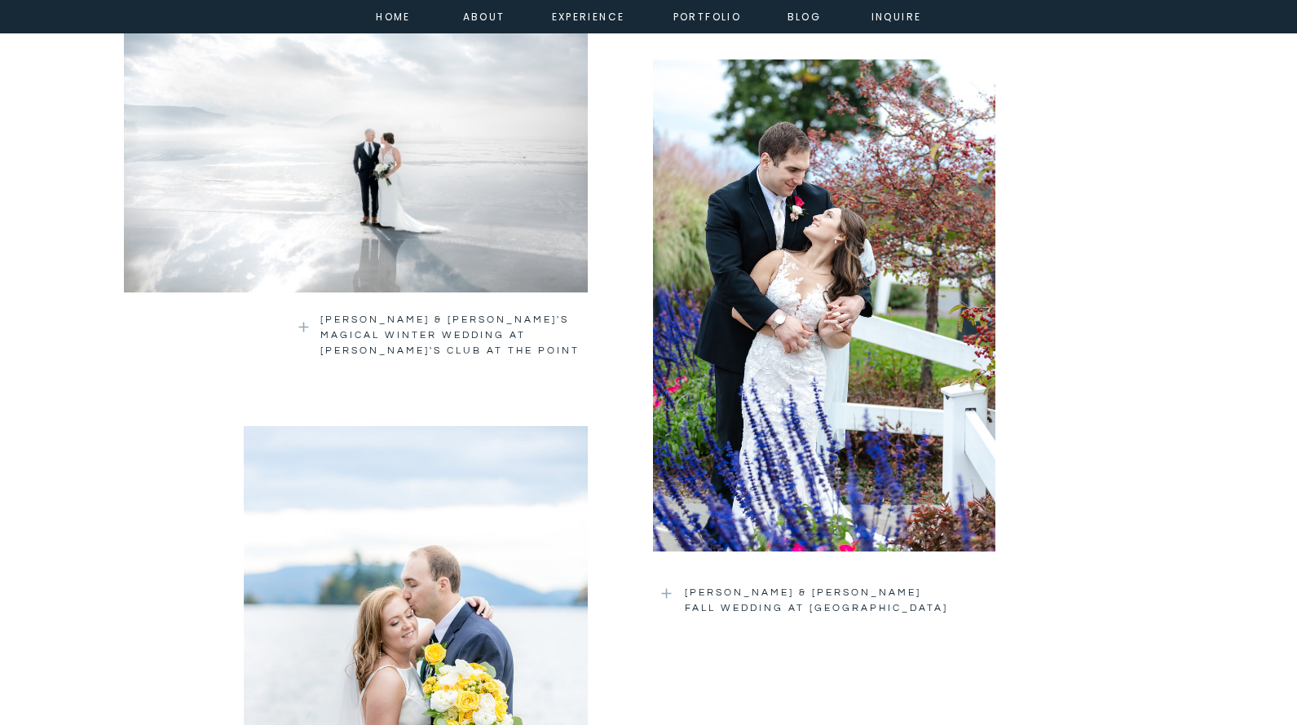
scroll to position [2179, 0]
click at [849, 287] on div at bounding box center [824, 305] width 342 height 492
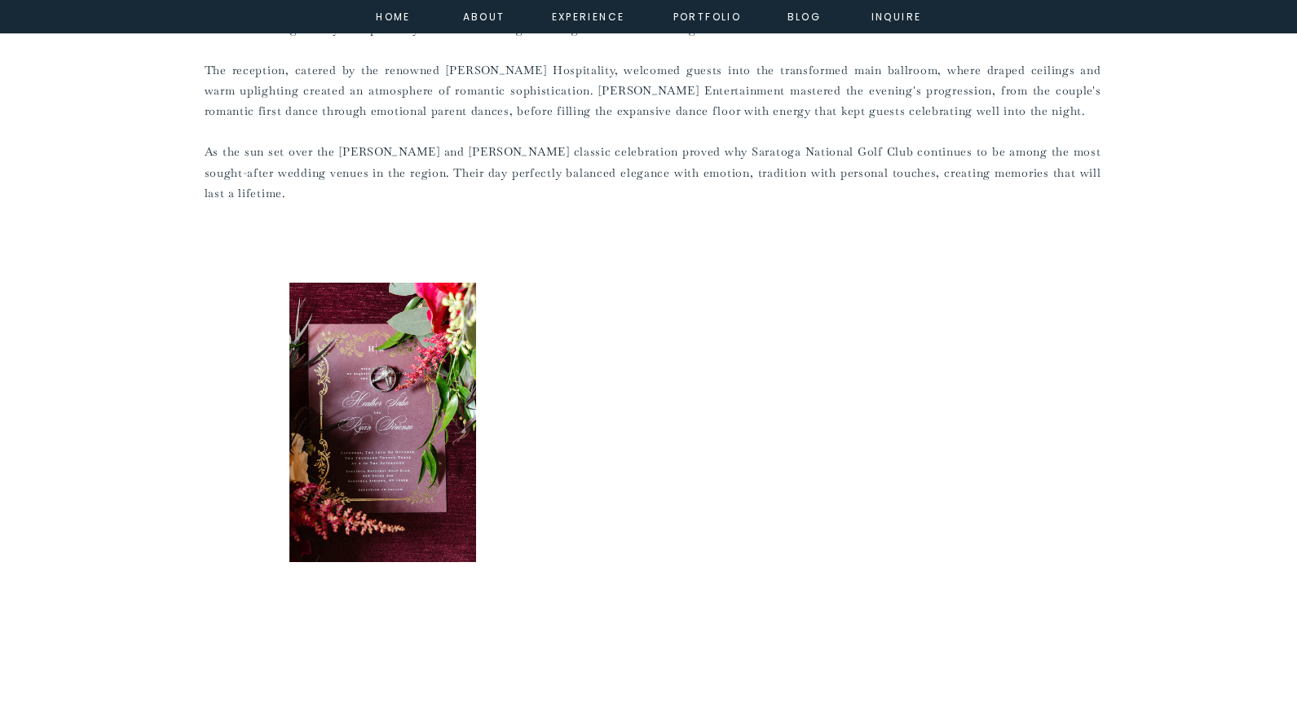
scroll to position [1370, 0]
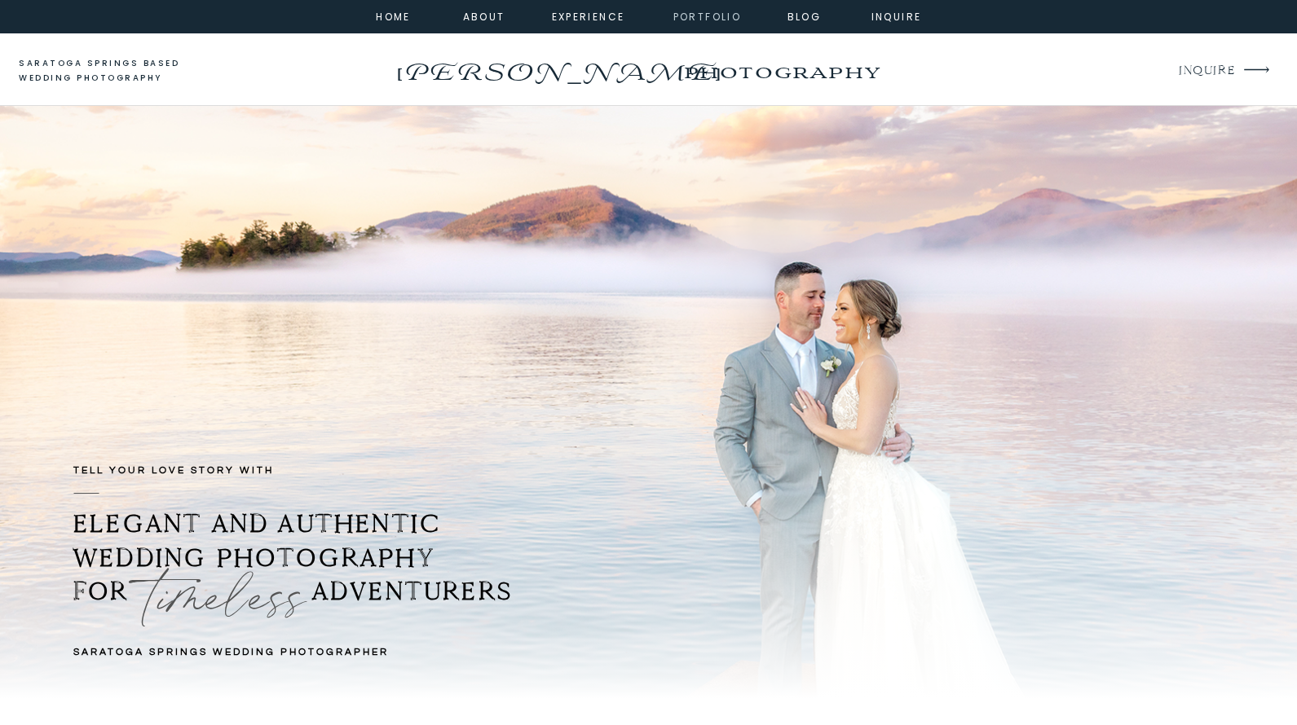
click at [711, 19] on nav "portfolio" at bounding box center [707, 15] width 70 height 15
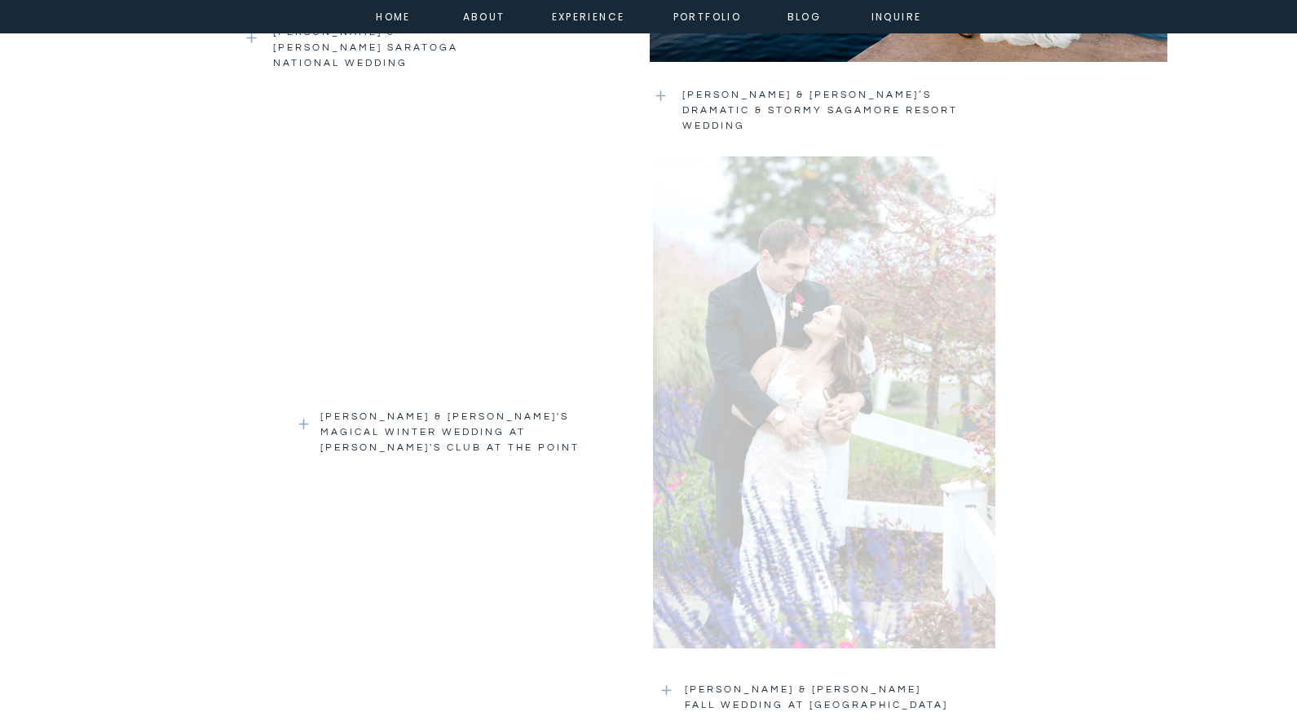
scroll to position [2118, 0]
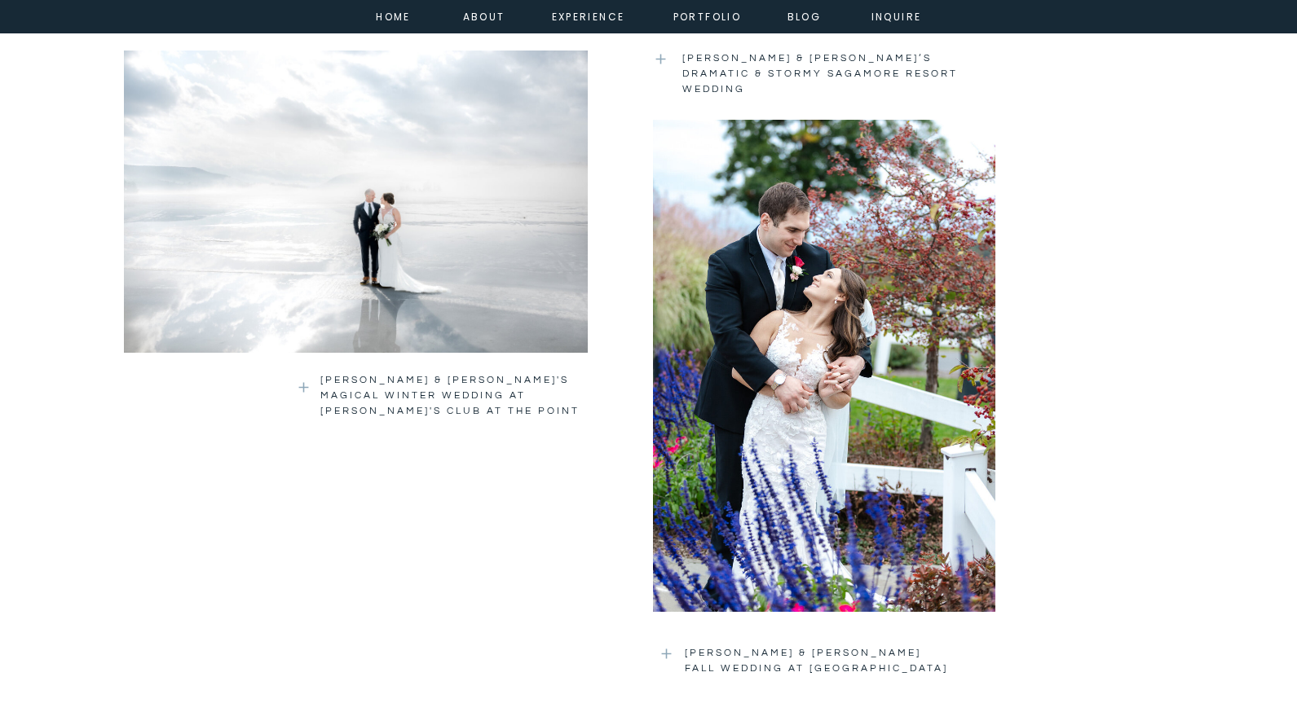
click at [816, 342] on div at bounding box center [824, 366] width 342 height 492
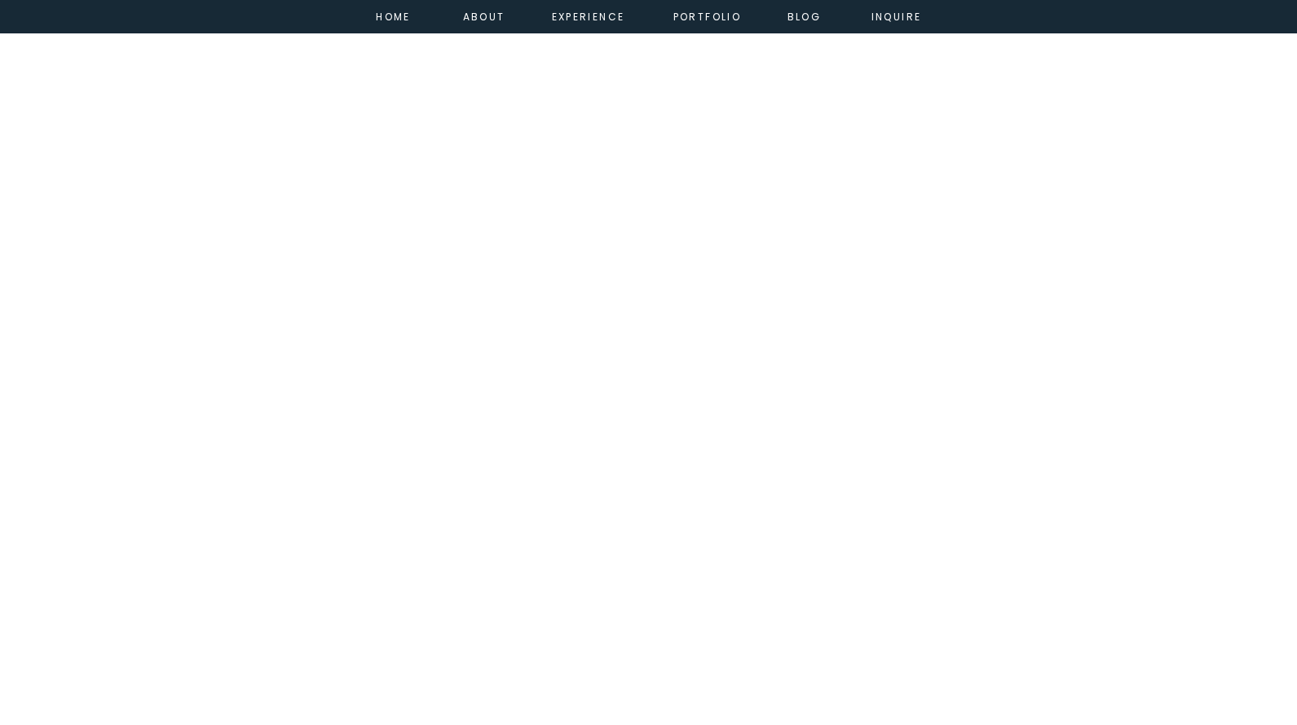
scroll to position [22082, 0]
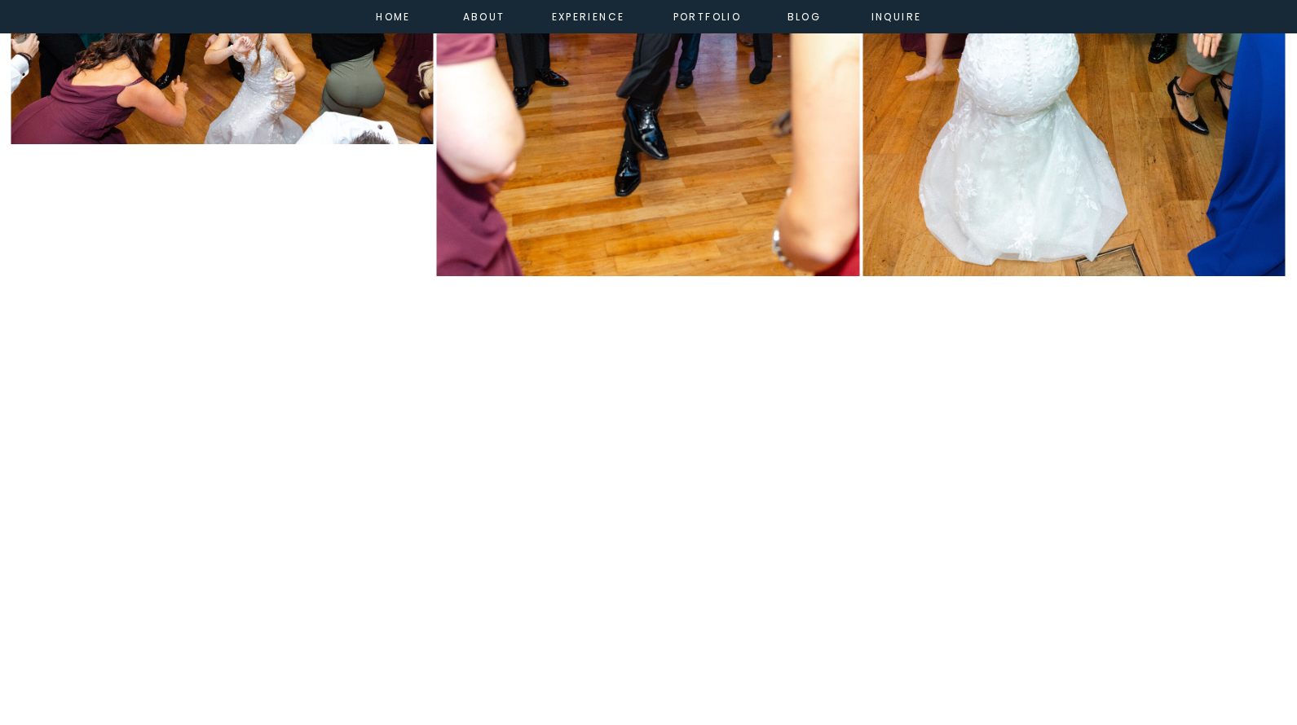
scroll to position [6593, 0]
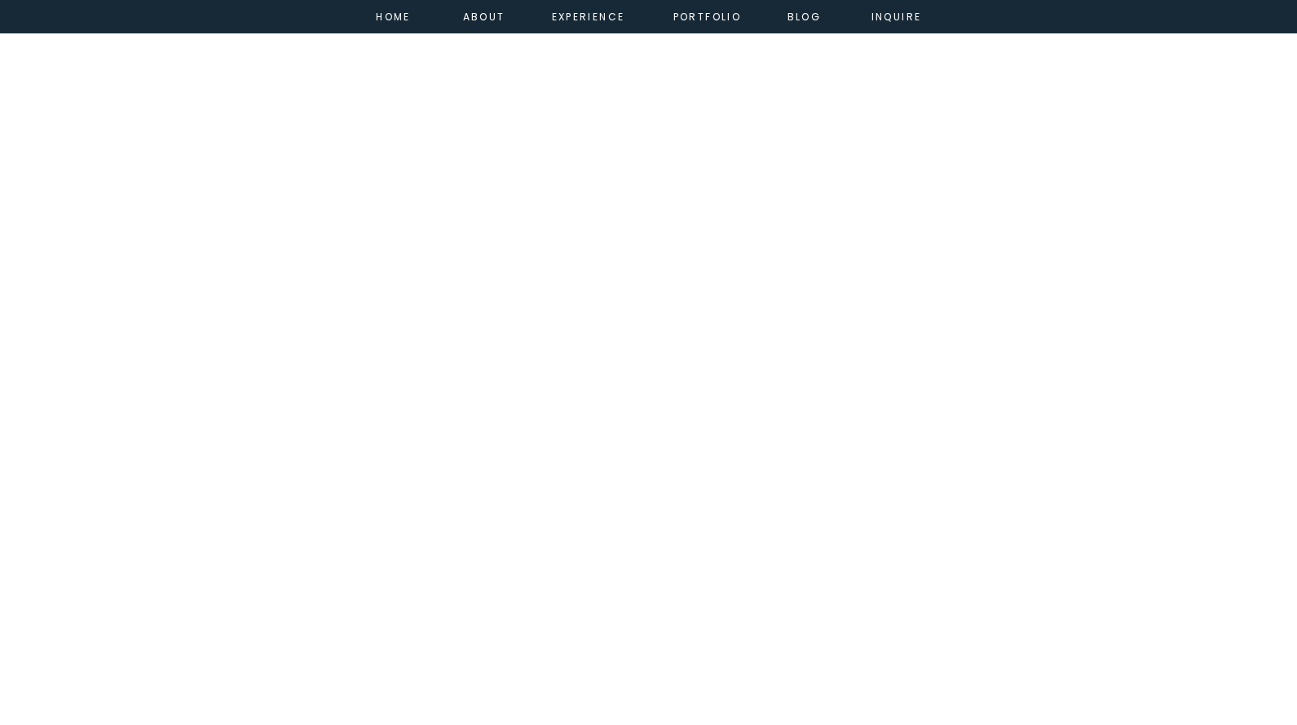
scroll to position [10923, 0]
